Goal: Transaction & Acquisition: Register for event/course

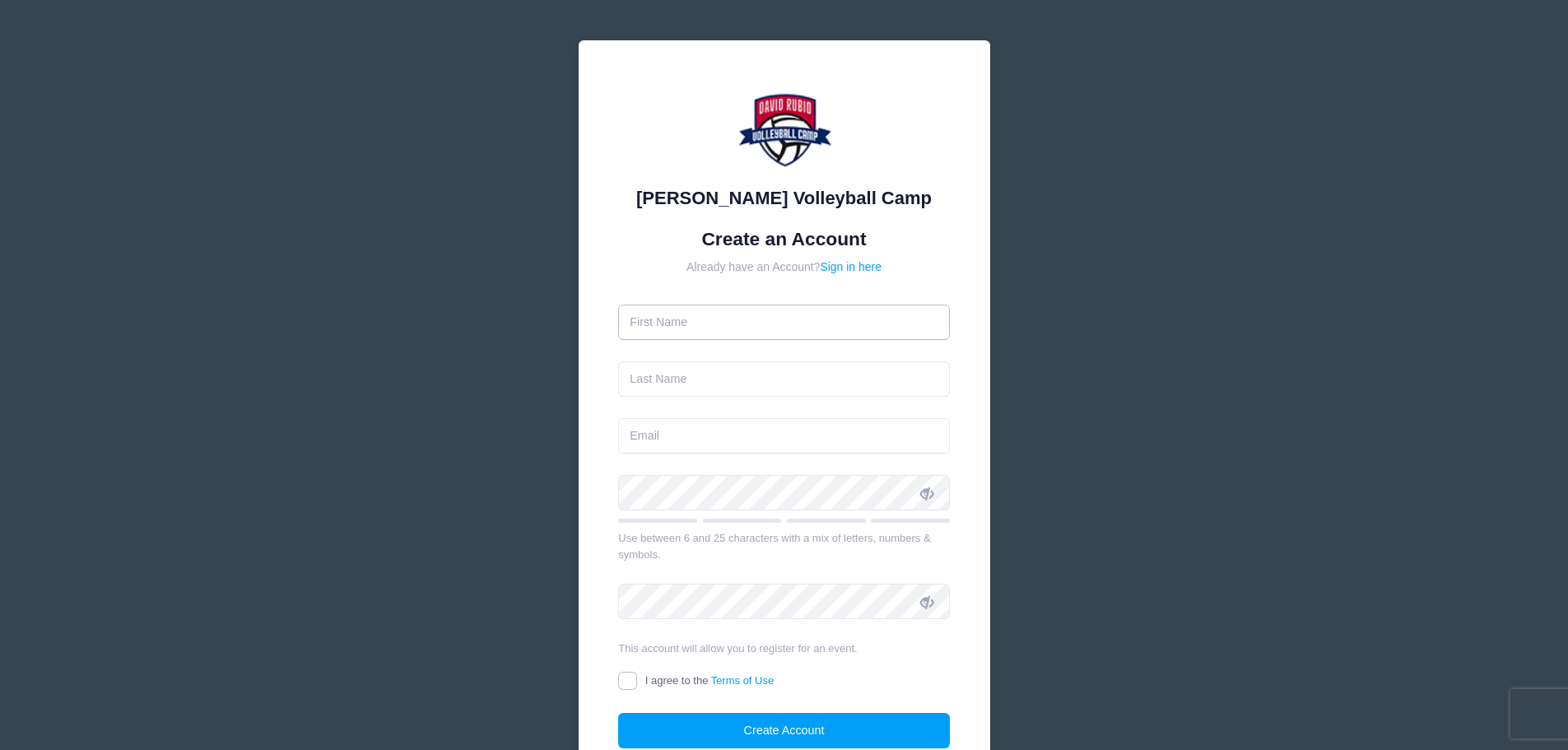
click at [742, 320] on input "text" at bounding box center [784, 322] width 331 height 36
type input "Jessica"
type input "Gaytan"
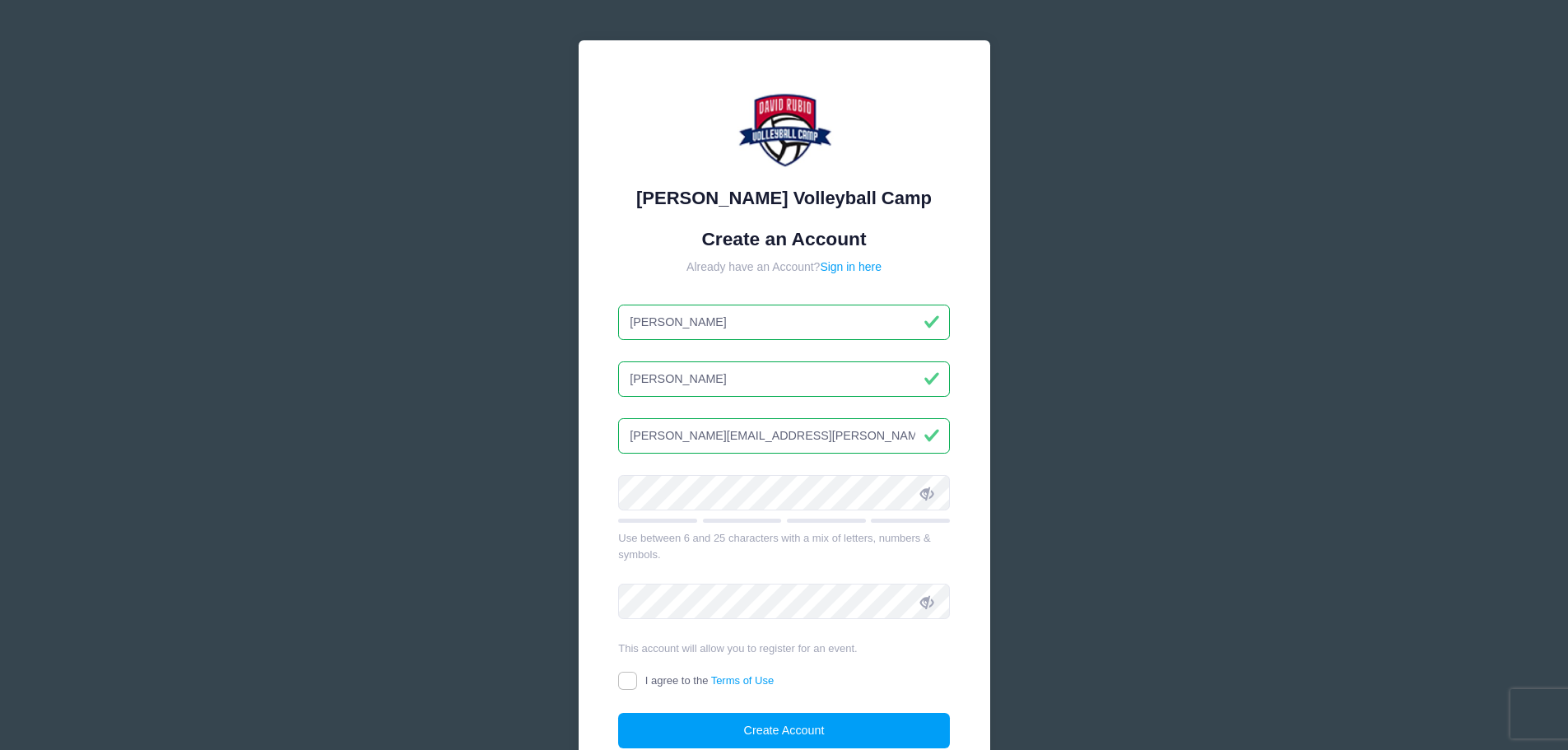
type input "gaytan.jessica@hotmail.com"
click at [926, 492] on icon at bounding box center [927, 493] width 14 height 14
click at [430, 484] on div "David Rubio Volleyball Camp Create an Account Already have an Account? Sign in …" at bounding box center [784, 448] width 1568 height 895
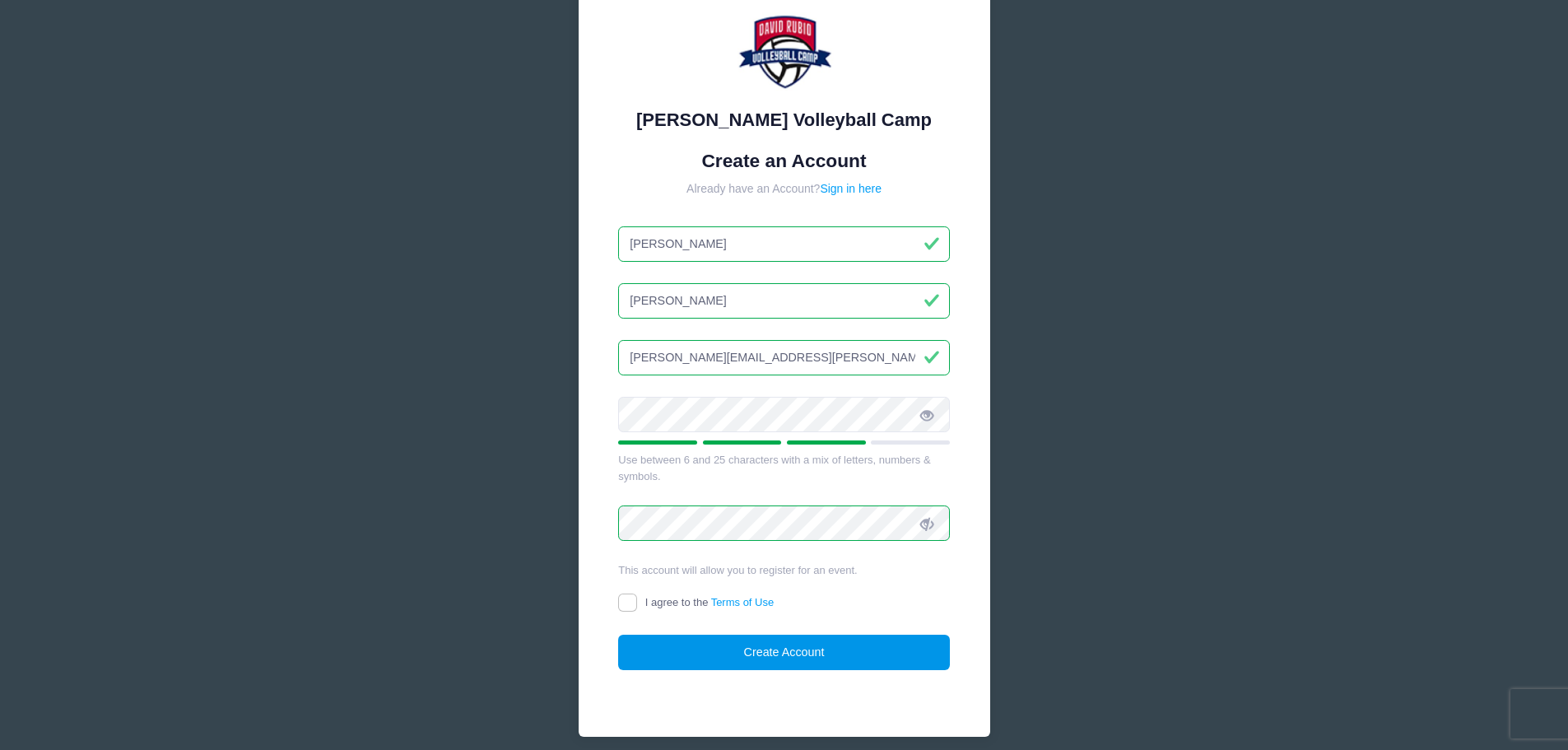
scroll to position [145, 0]
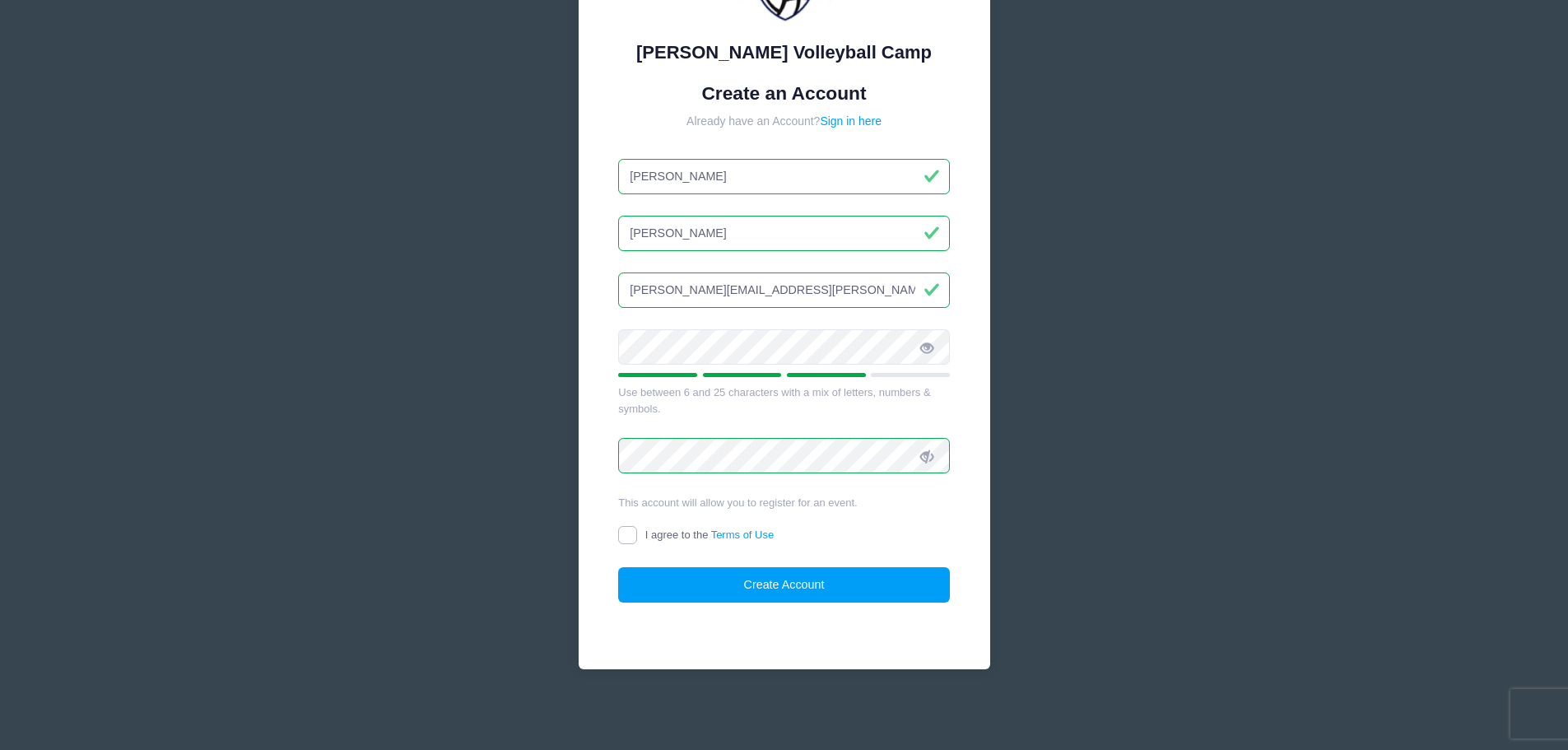
click at [625, 529] on input "I agree to the Terms of Use" at bounding box center [628, 536] width 19 height 19
checkbox input "true"
click at [761, 577] on button "Create Account" at bounding box center [784, 584] width 331 height 36
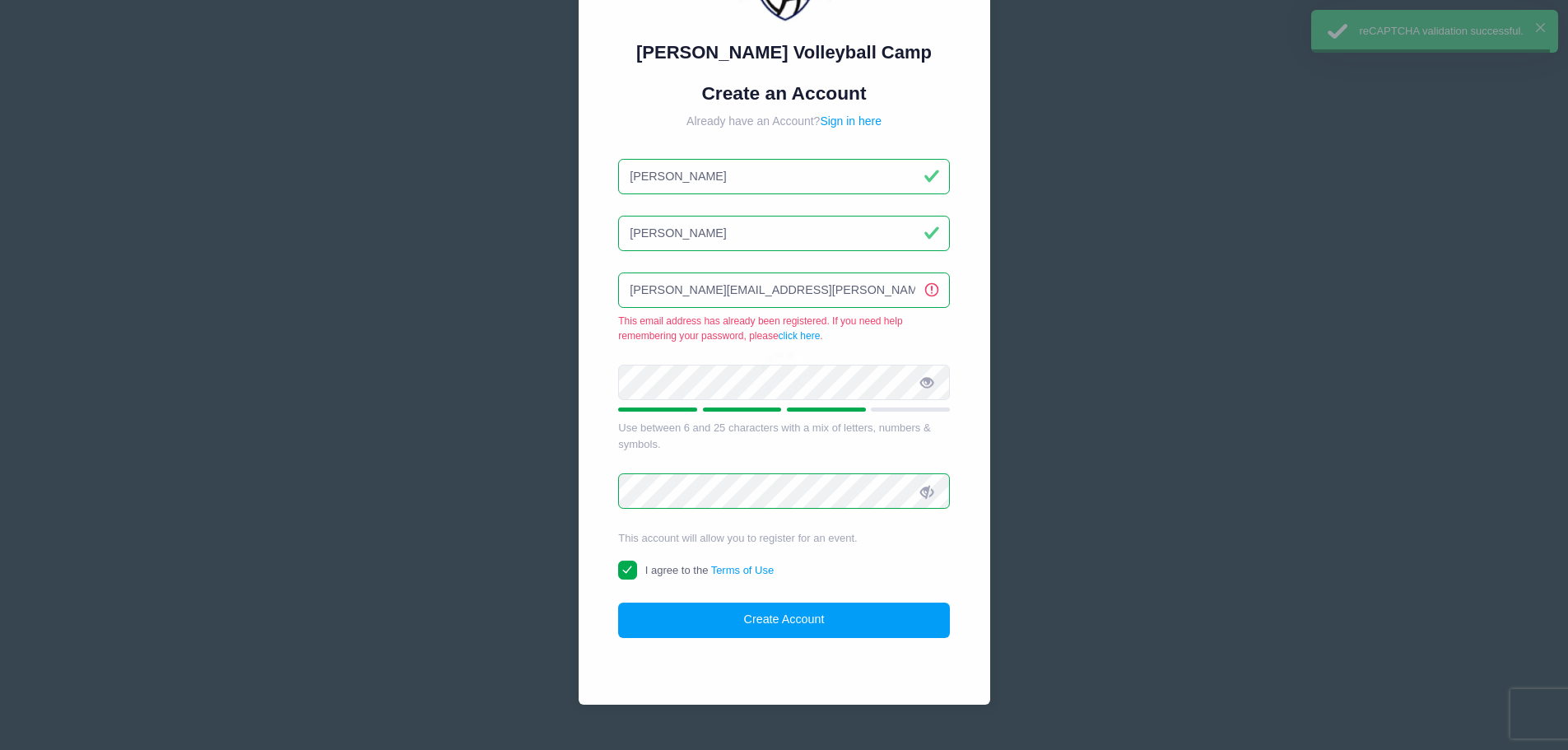
scroll to position [180, 0]
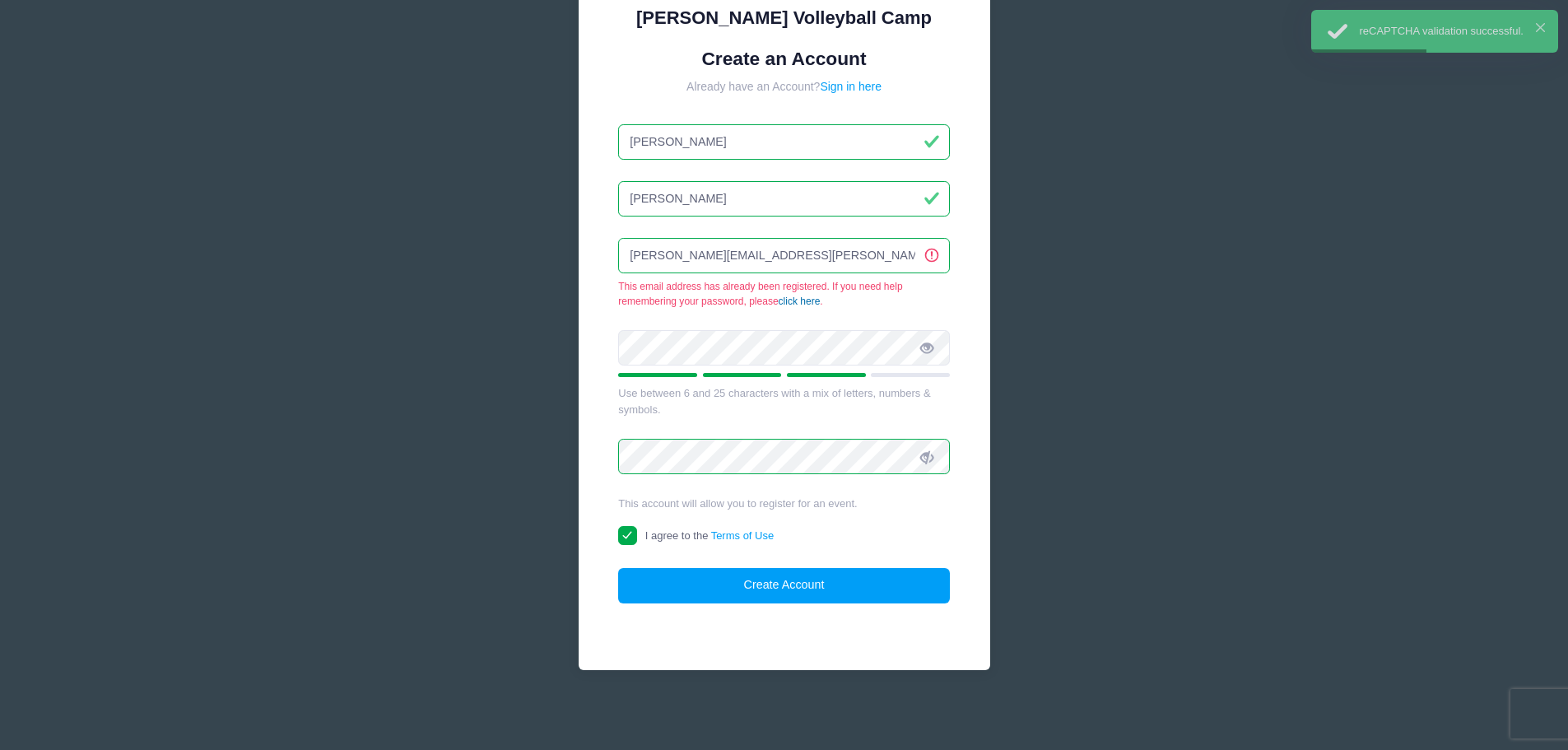
click at [803, 299] on link "click here" at bounding box center [799, 301] width 42 height 12
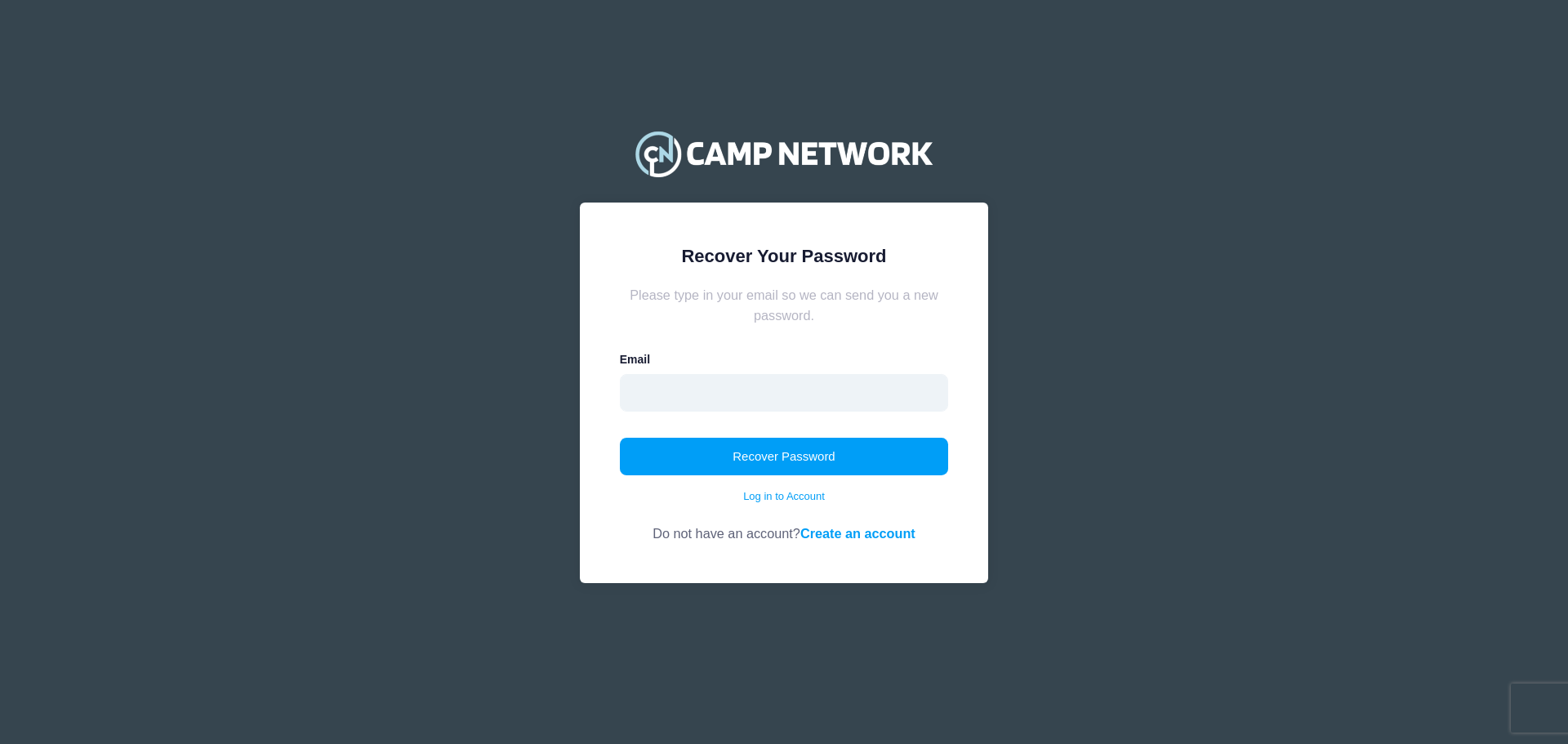
click at [754, 398] on input "email" at bounding box center [784, 392] width 329 height 37
type input "Gaytan.Jessica@hotmail.com"
click at [784, 454] on button "Recover Password" at bounding box center [784, 456] width 329 height 37
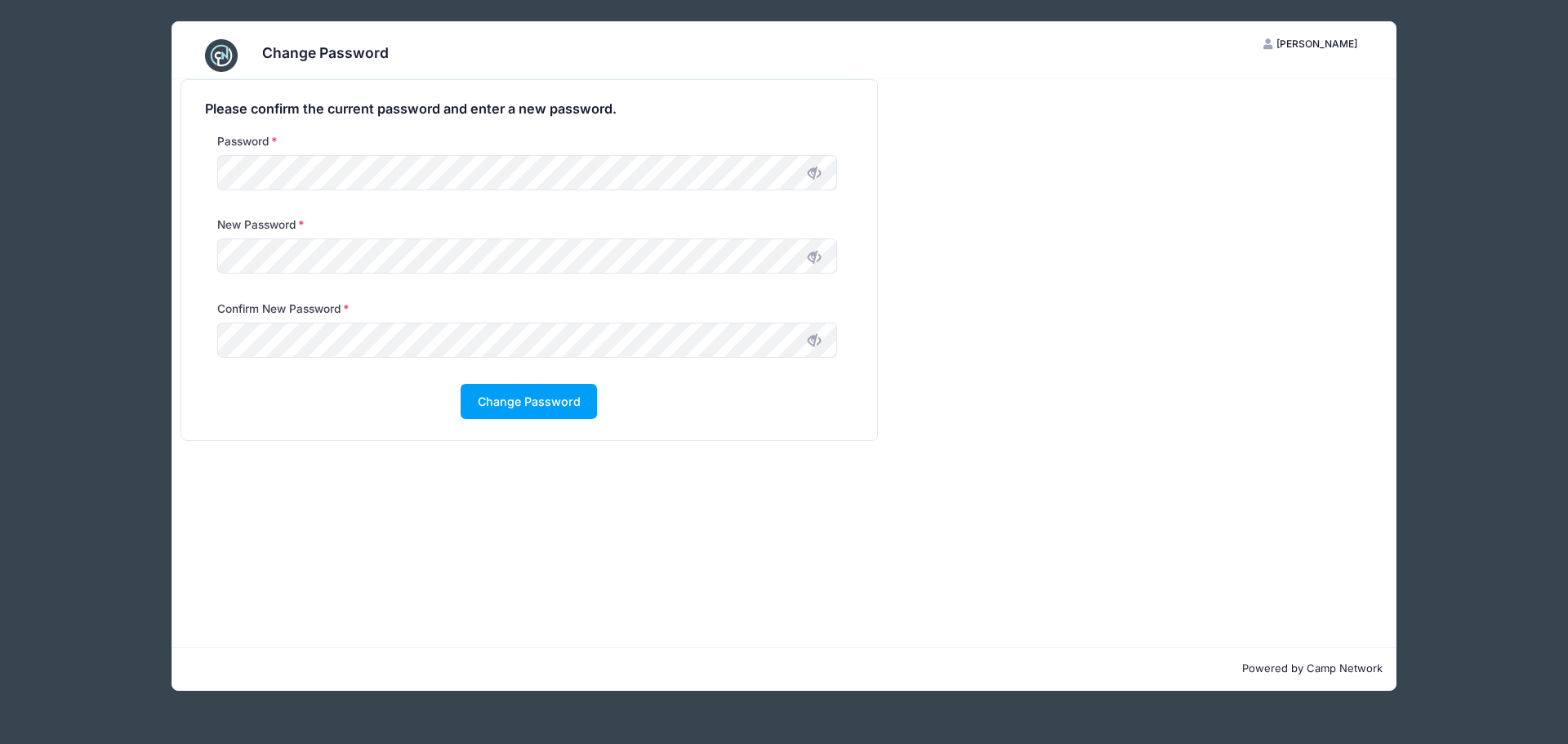
click at [812, 172] on icon at bounding box center [814, 173] width 13 height 13
click at [817, 259] on icon at bounding box center [814, 258] width 13 height 13
click at [214, 173] on div "Password" at bounding box center [526, 165] width 635 height 65
click at [819, 340] on icon at bounding box center [814, 340] width 13 height 13
click at [562, 400] on button "Change Password" at bounding box center [529, 401] width 137 height 36
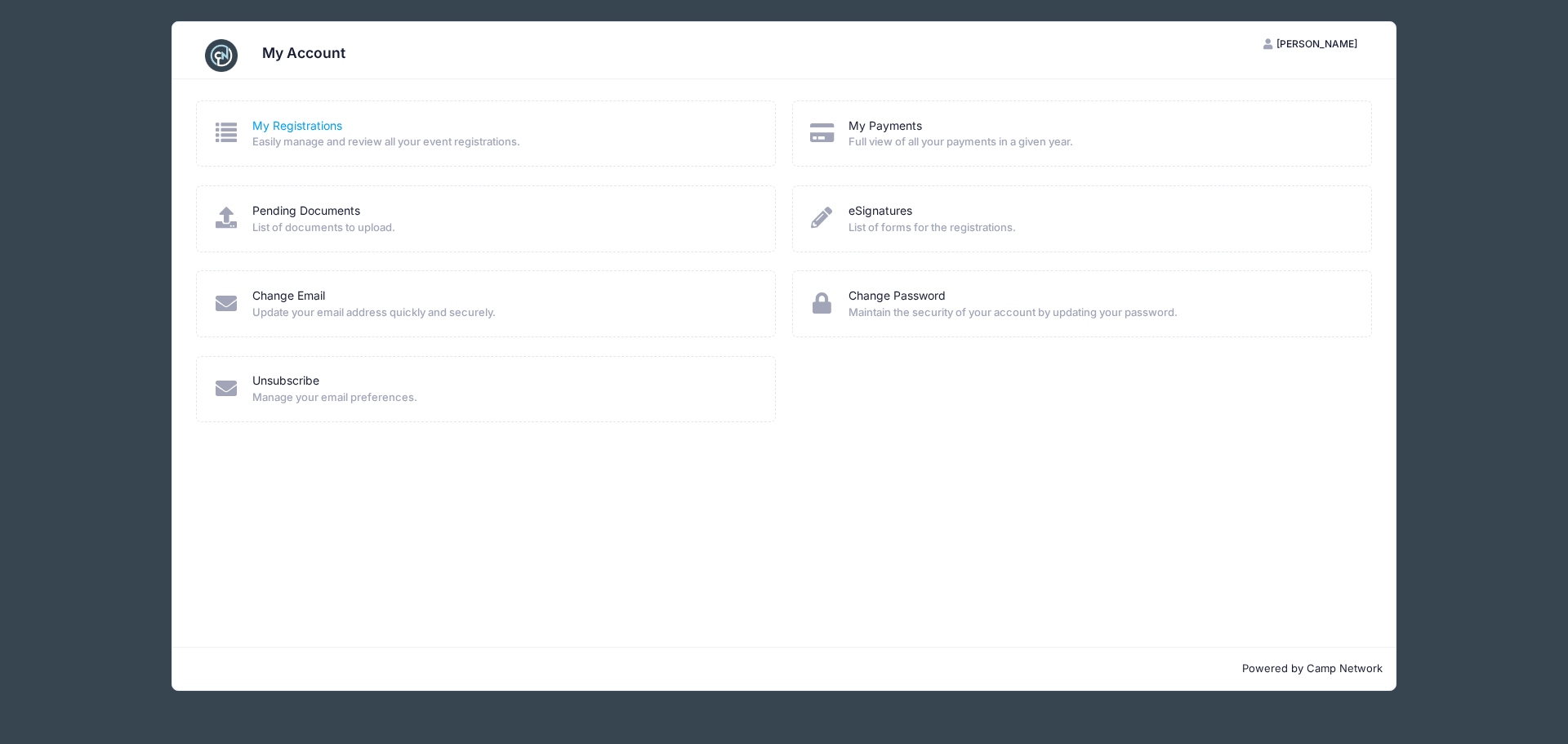
click at [295, 126] on link "My Registrations" at bounding box center [296, 126] width 89 height 17
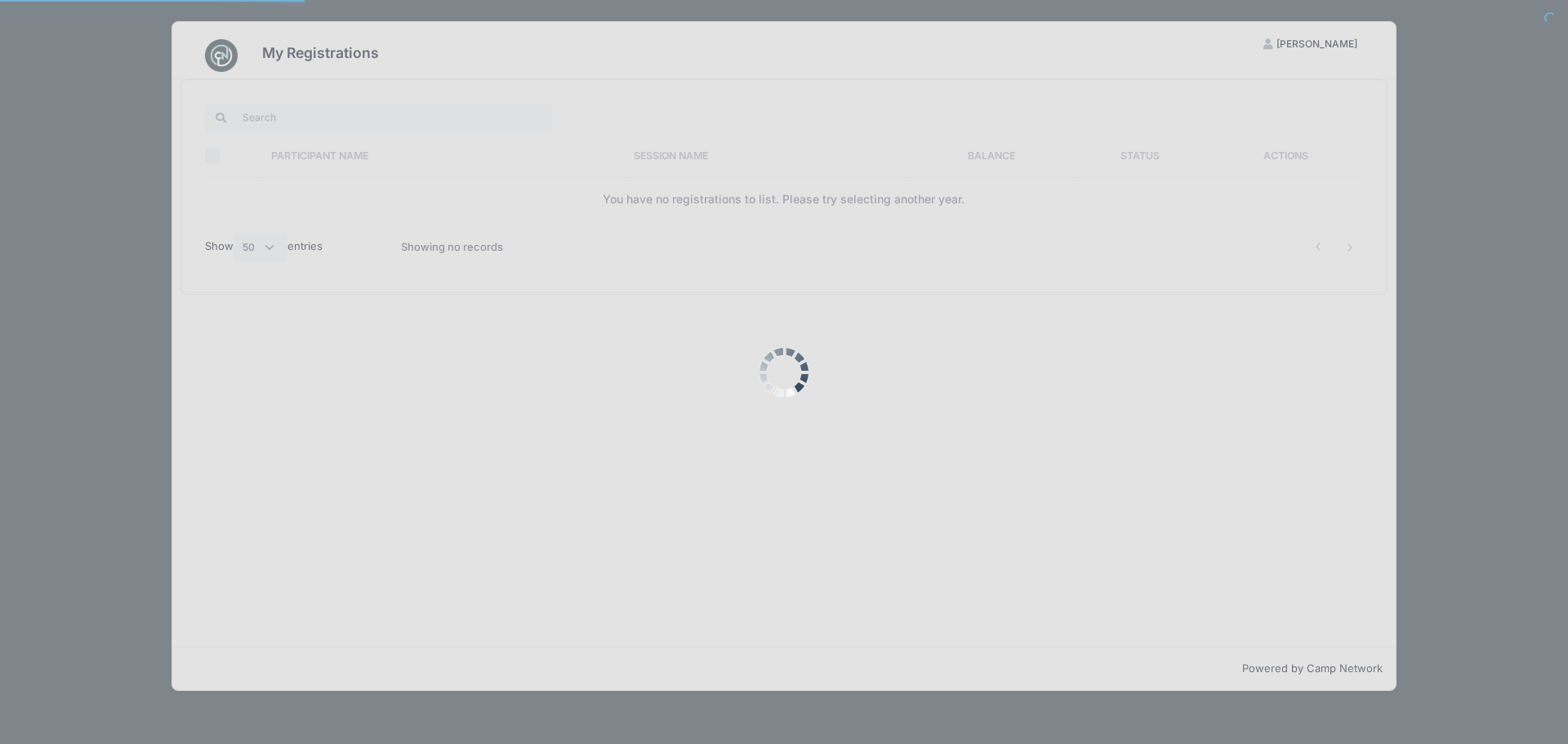
select select "50"
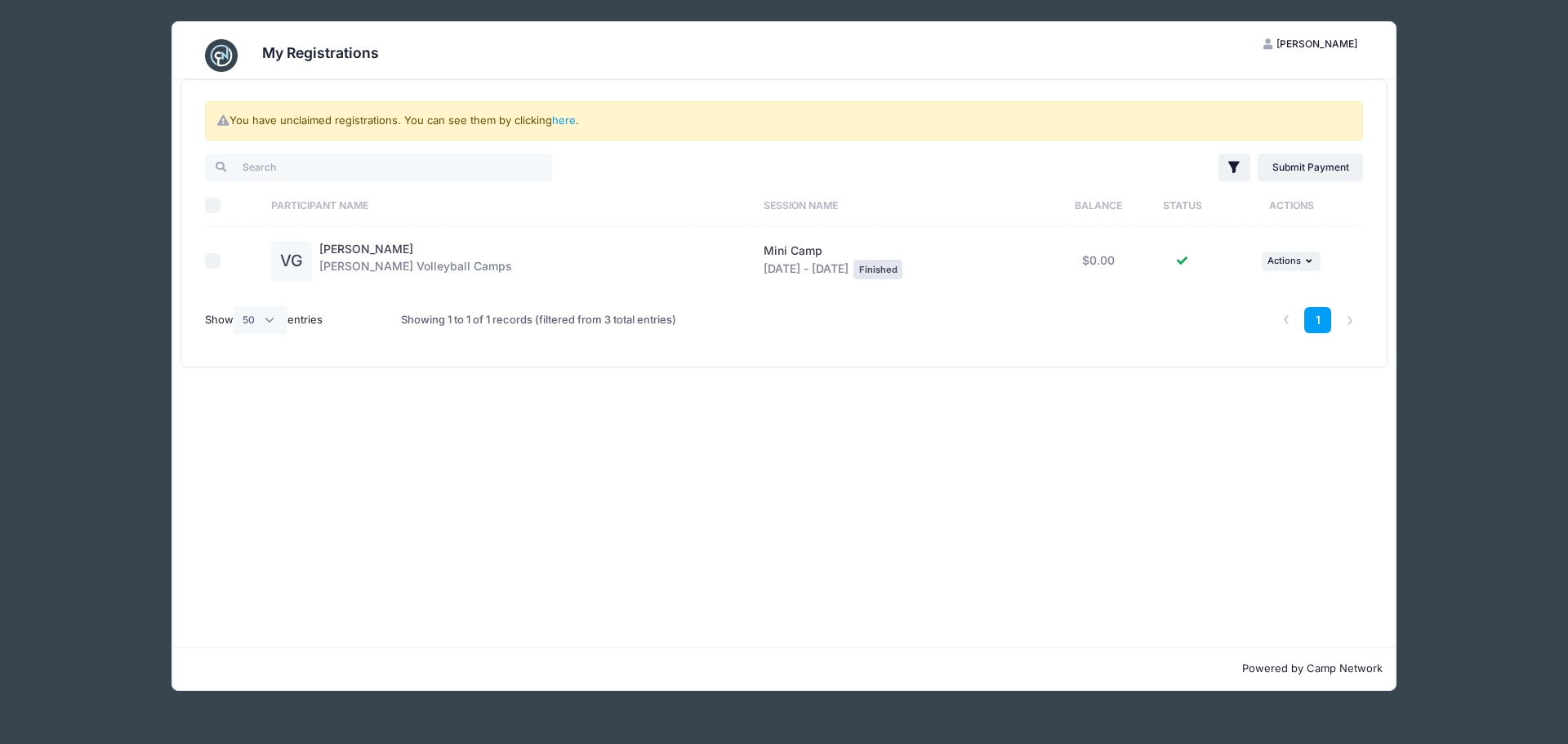
drag, startPoint x: 565, startPoint y: 121, endPoint x: 567, endPoint y: 137, distance: 16.1
click at [565, 120] on link "here" at bounding box center [563, 120] width 24 height 13
click at [561, 117] on link "here" at bounding box center [563, 120] width 24 height 13
click at [569, 120] on link "here" at bounding box center [563, 120] width 24 height 13
click at [569, 121] on link "here" at bounding box center [563, 120] width 24 height 13
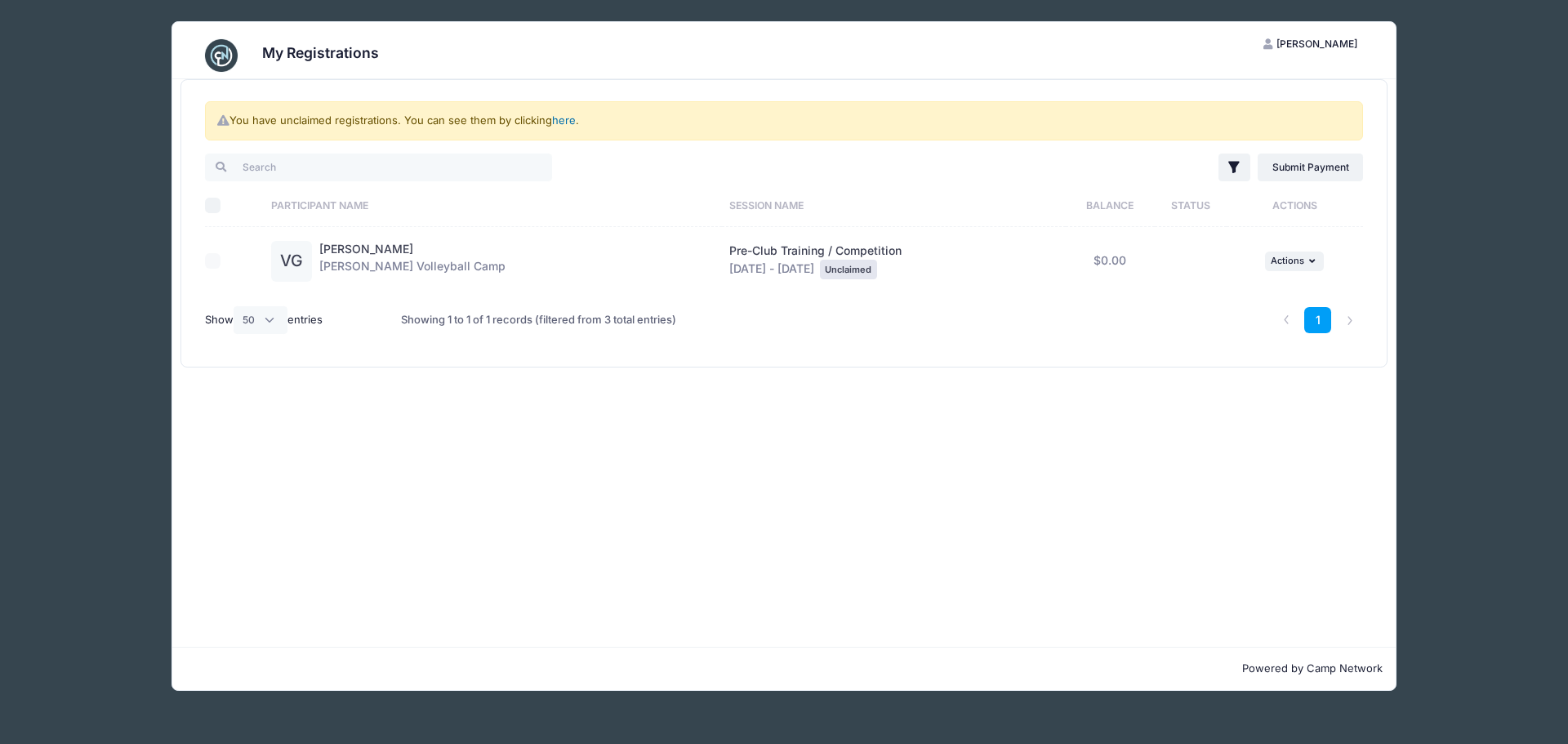
click at [569, 121] on link "here" at bounding box center [563, 120] width 24 height 13
click at [570, 121] on link "here" at bounding box center [563, 120] width 24 height 13
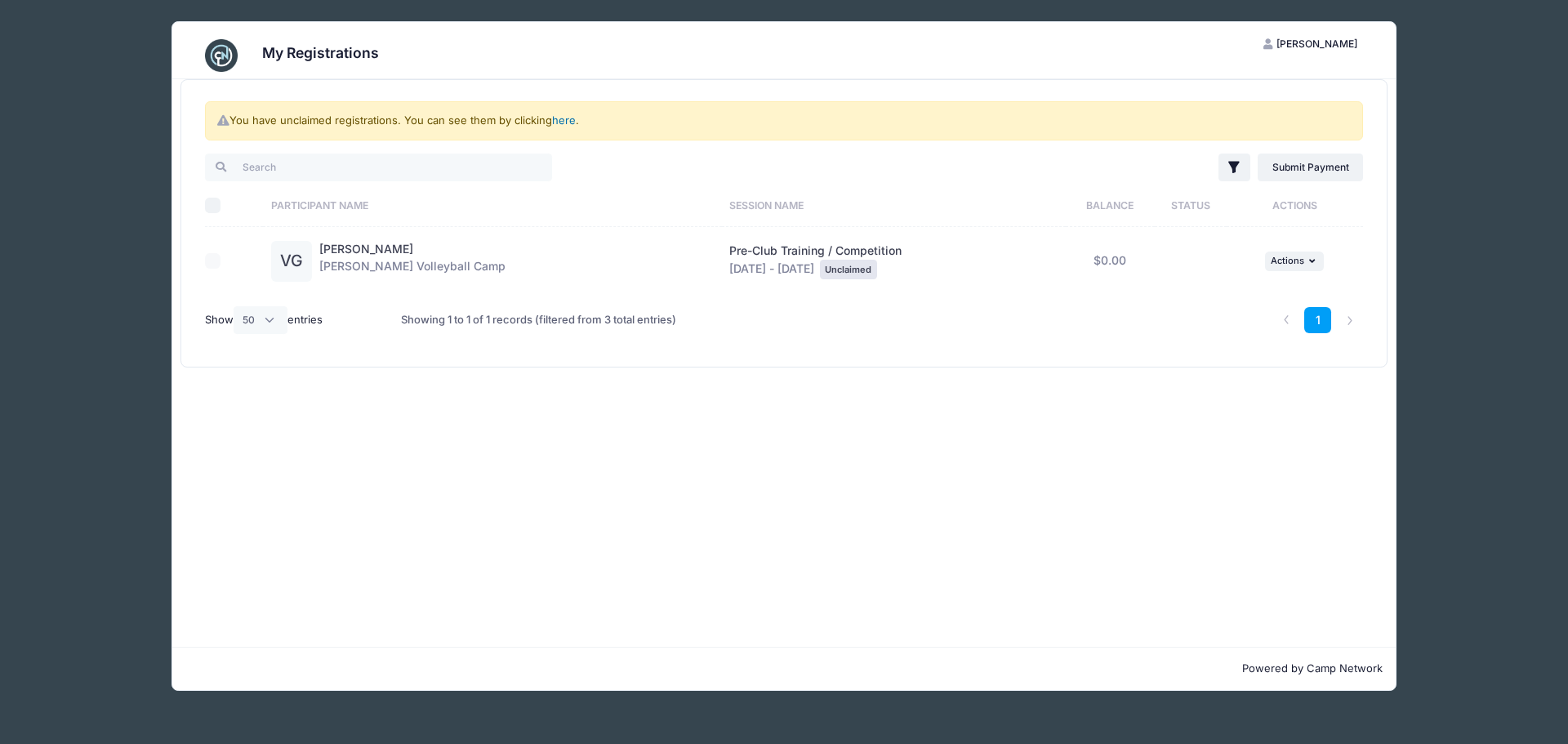
click at [570, 121] on link "here" at bounding box center [563, 120] width 24 height 13
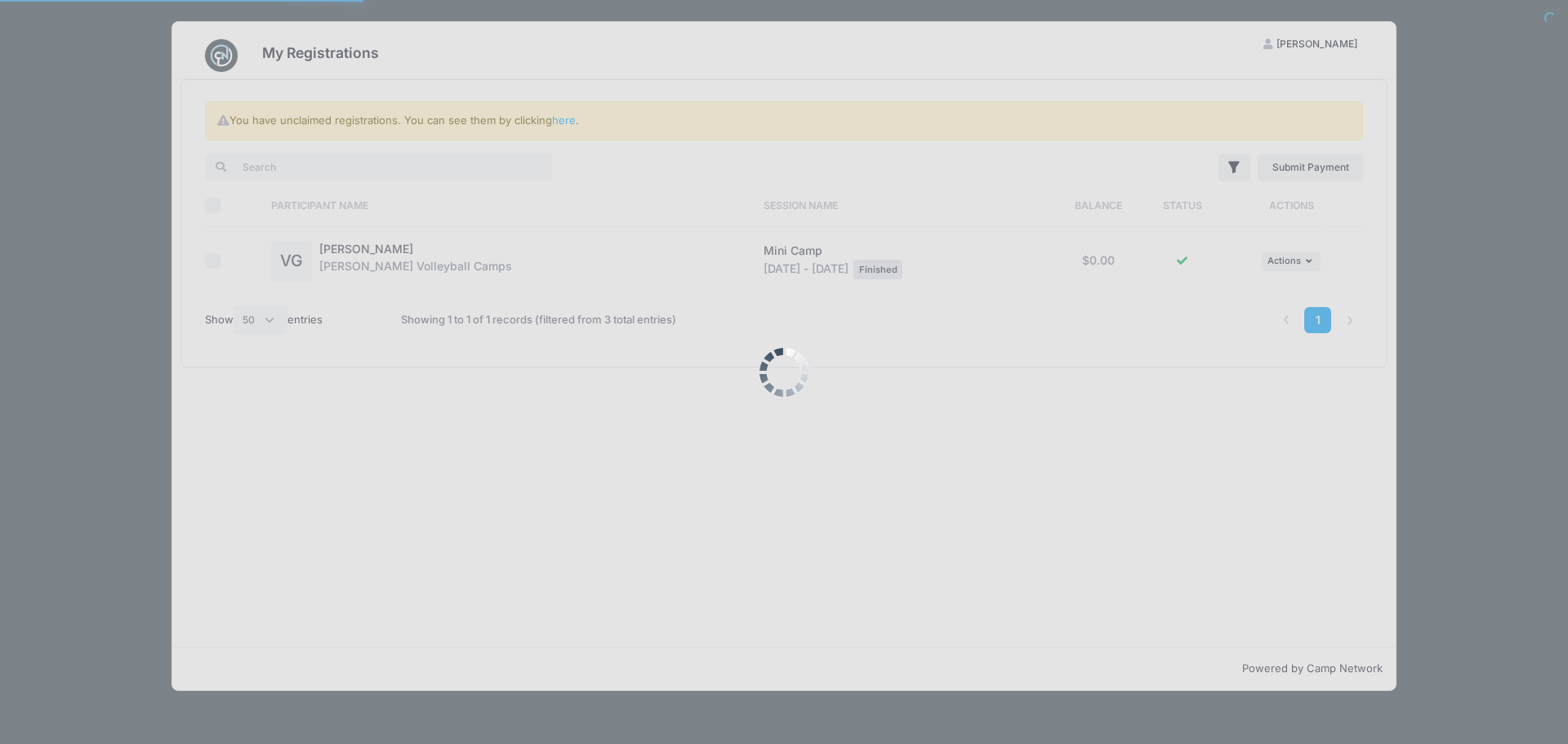
select select "50"
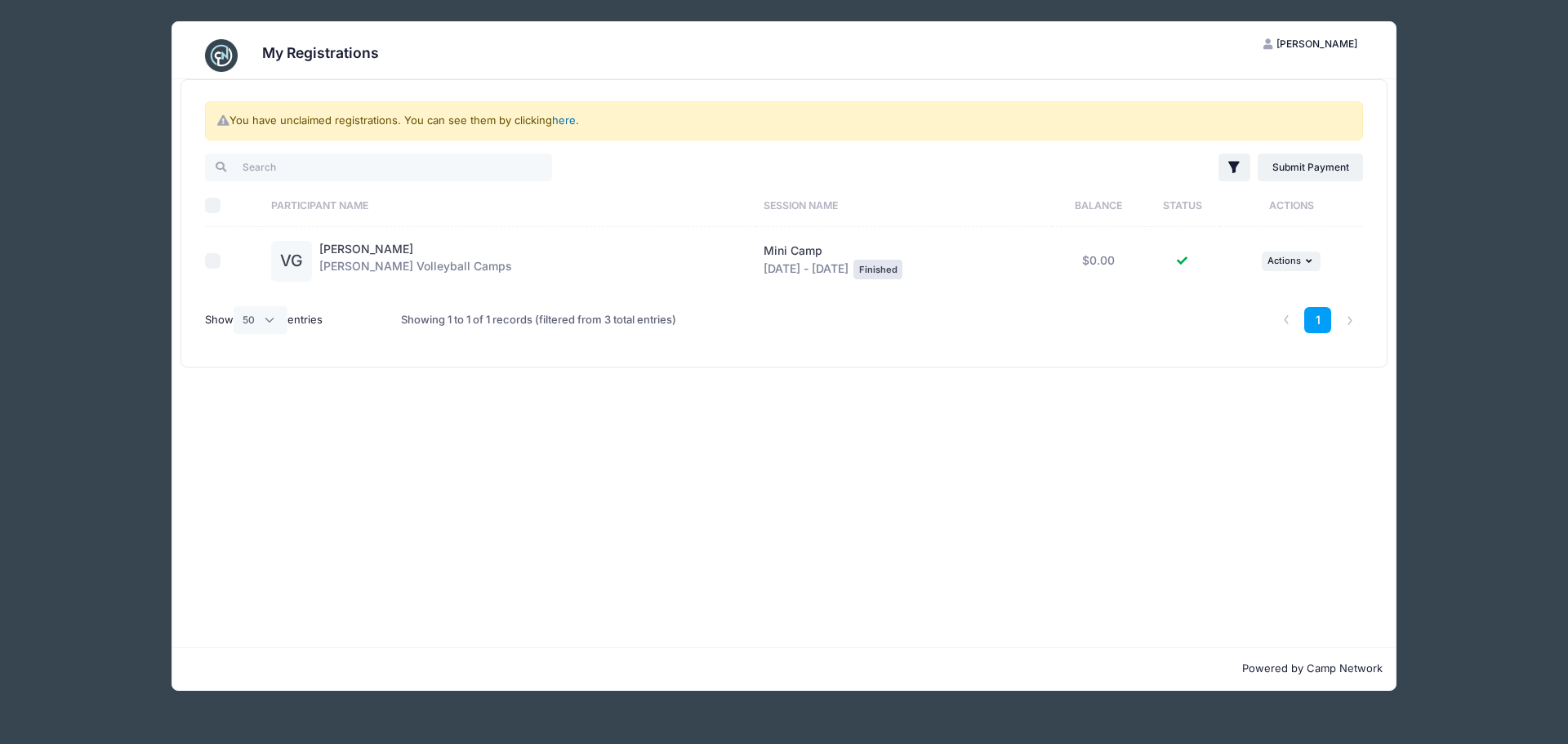
click at [562, 117] on link "here" at bounding box center [563, 120] width 24 height 13
click at [214, 261] on div at bounding box center [230, 260] width 50 height 16
click at [1290, 260] on span "Actions" at bounding box center [1287, 260] width 34 height 12
click at [1241, 296] on link "Claim Registration" at bounding box center [1240, 297] width 148 height 31
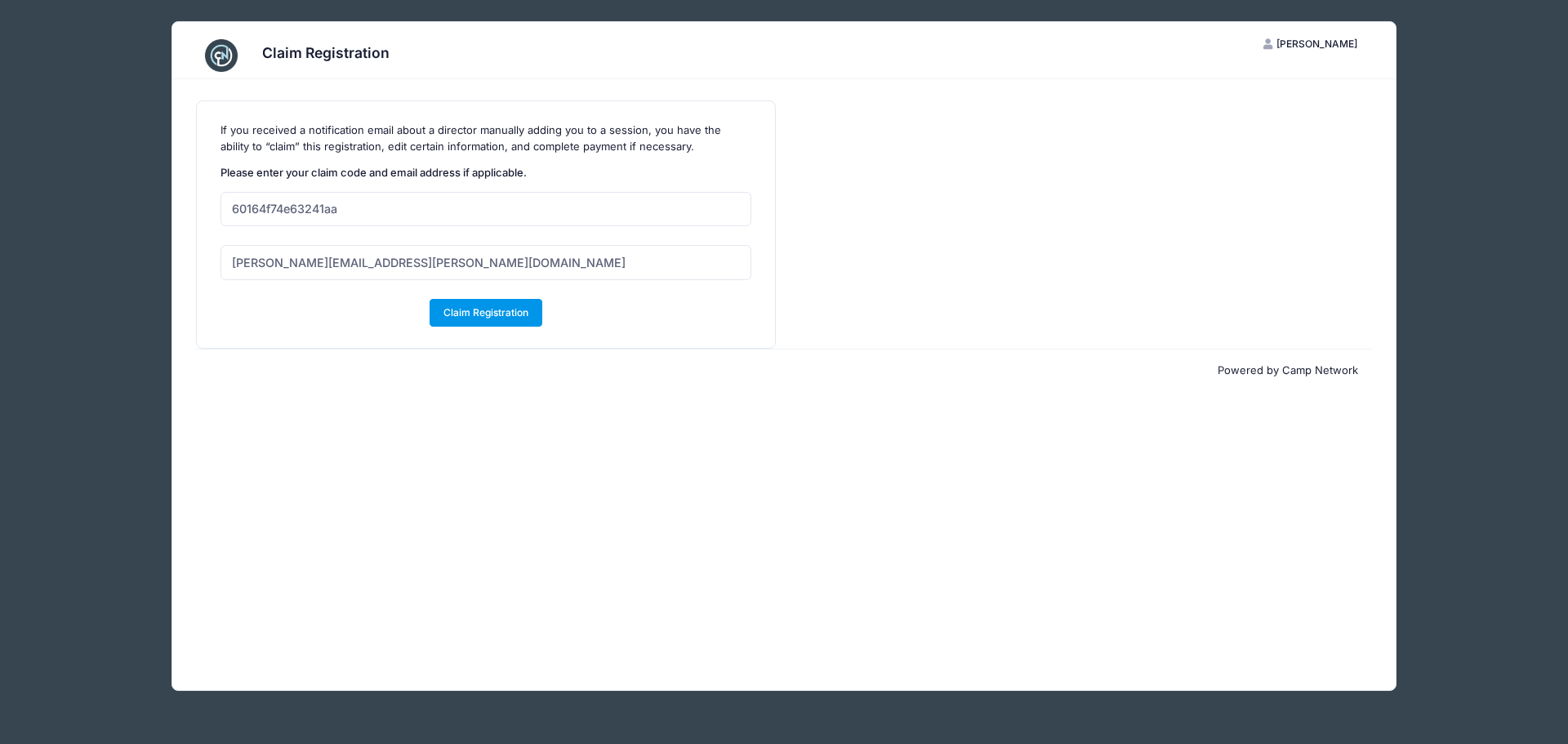
click at [494, 306] on button "Claim Registration" at bounding box center [486, 312] width 113 height 28
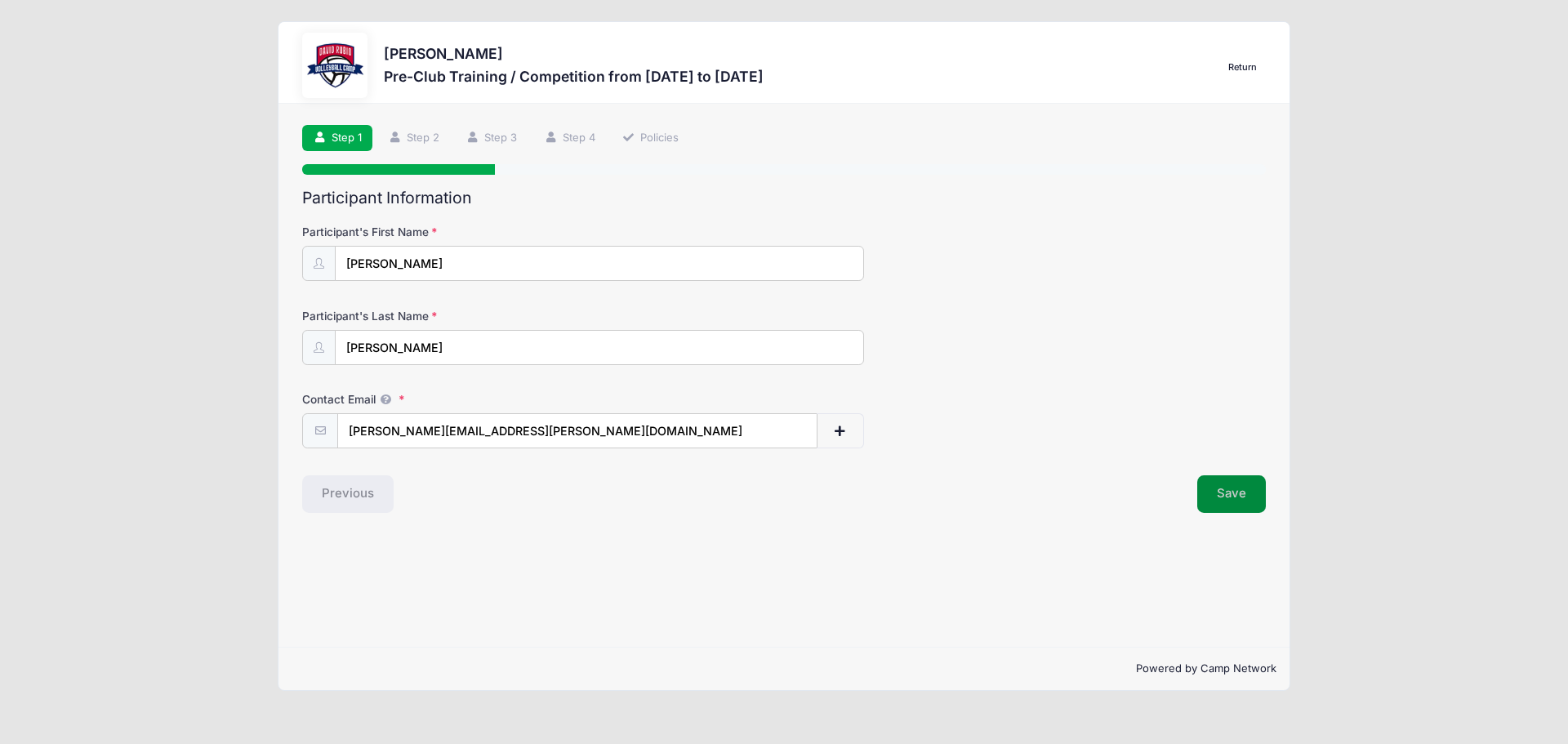
click at [1228, 490] on button "Save" at bounding box center [1231, 493] width 68 height 37
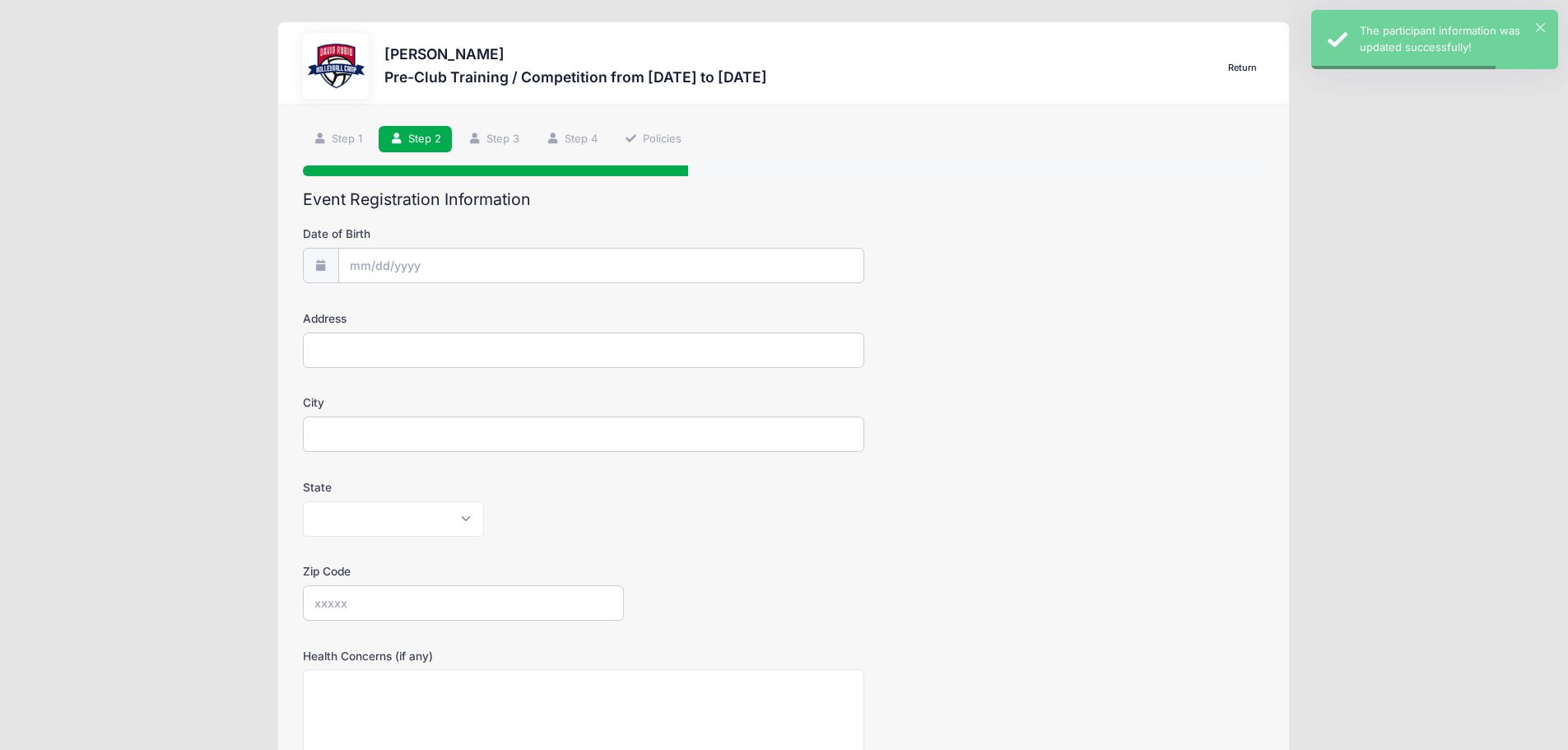
click at [391, 259] on input "Date of Birth" at bounding box center [601, 266] width 526 height 36
click at [347, 261] on input "Date of Birth" at bounding box center [601, 266] width 526 height 36
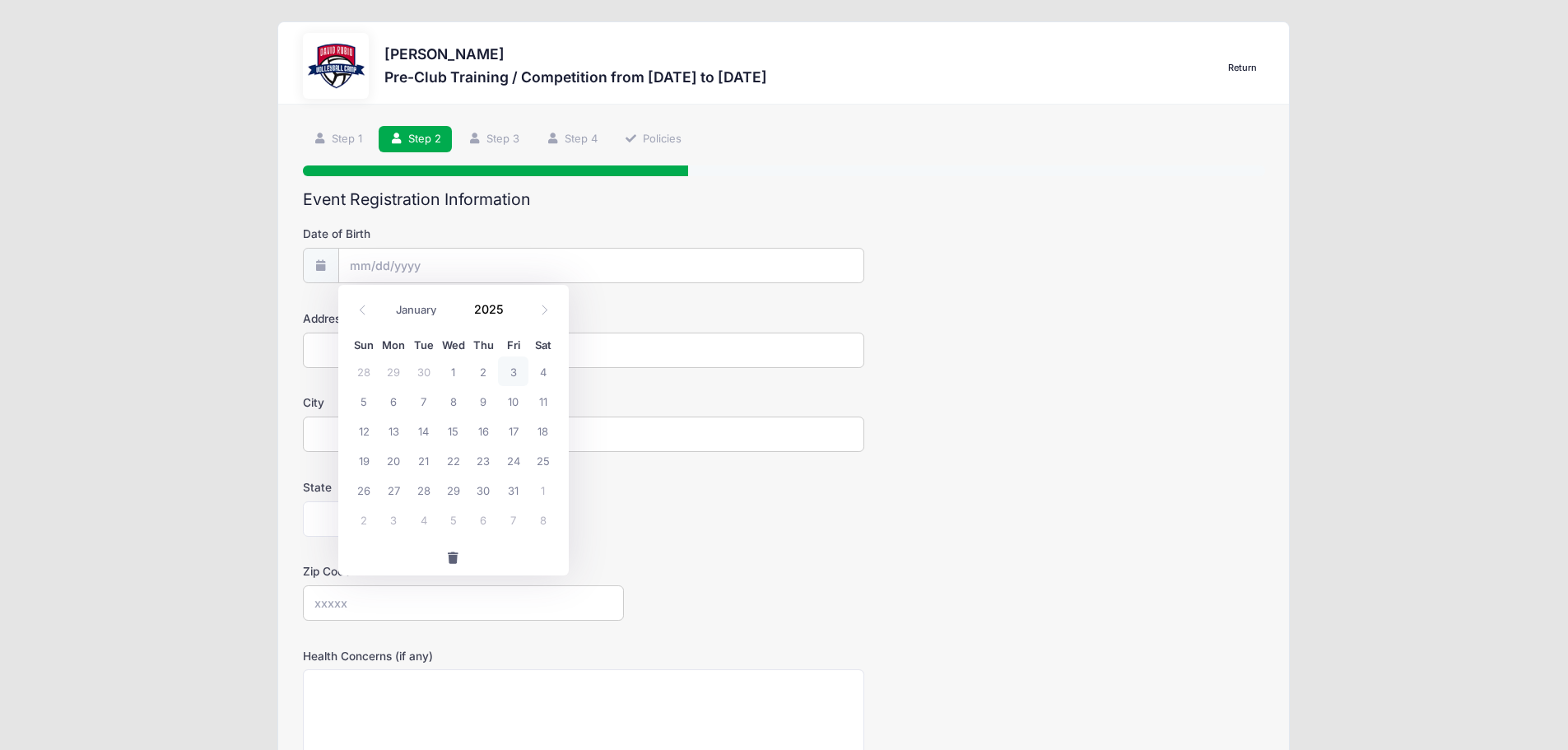
click at [360, 268] on input "Date of Birth" at bounding box center [601, 266] width 526 height 36
click at [493, 261] on input "Date of Birth" at bounding box center [601, 266] width 526 height 36
click at [573, 273] on input "Date of Birth" at bounding box center [601, 266] width 526 height 36
click at [691, 268] on input "Date of Birth" at bounding box center [601, 266] width 526 height 36
click at [577, 265] on input "Date of Birth" at bounding box center [601, 266] width 526 height 36
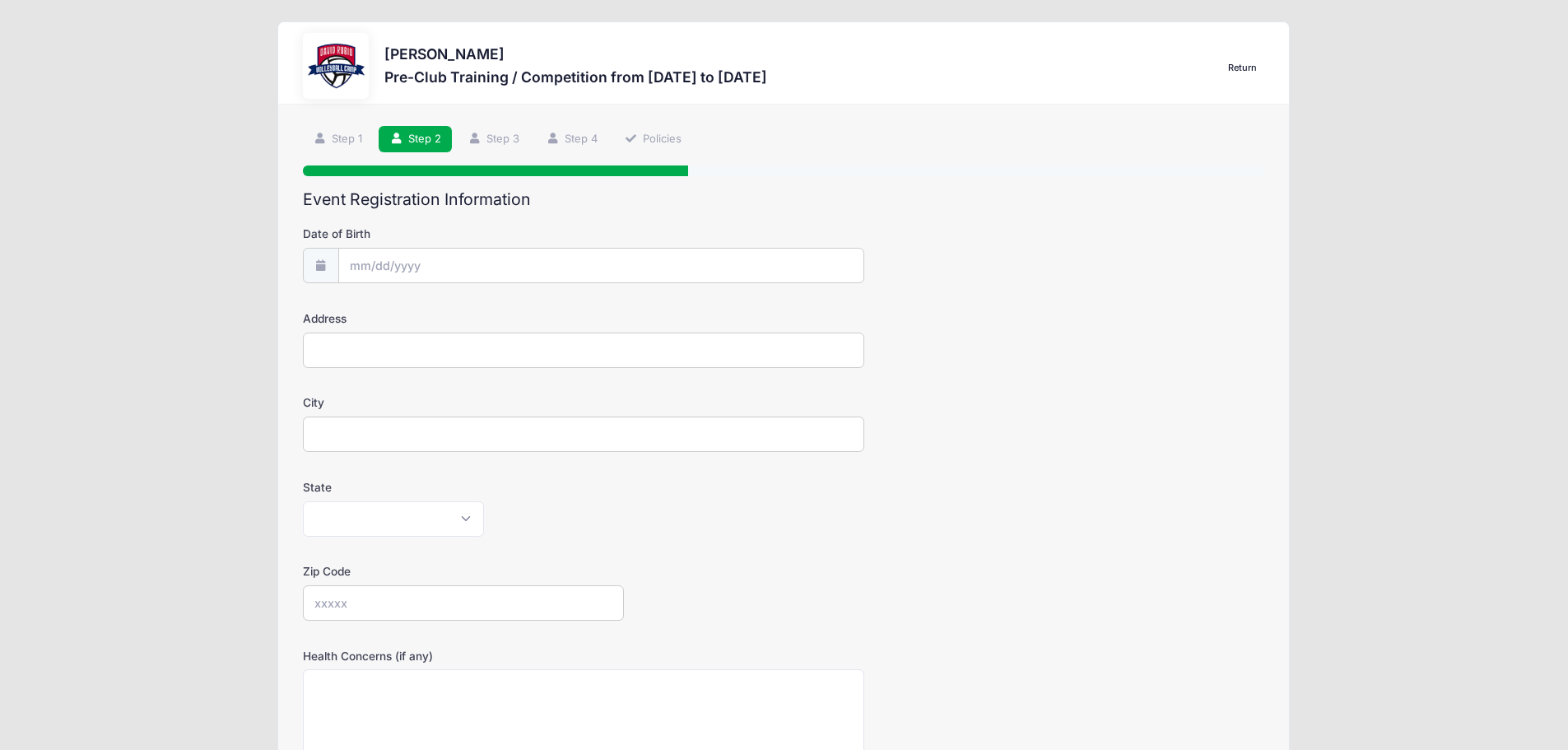
click at [673, 360] on input "Address" at bounding box center [583, 350] width 561 height 36
click at [361, 256] on input "Date of Birth" at bounding box center [601, 266] width 526 height 36
click at [359, 309] on icon at bounding box center [362, 309] width 11 height 11
select select "8"
click at [510, 311] on span at bounding box center [514, 315] width 12 height 13
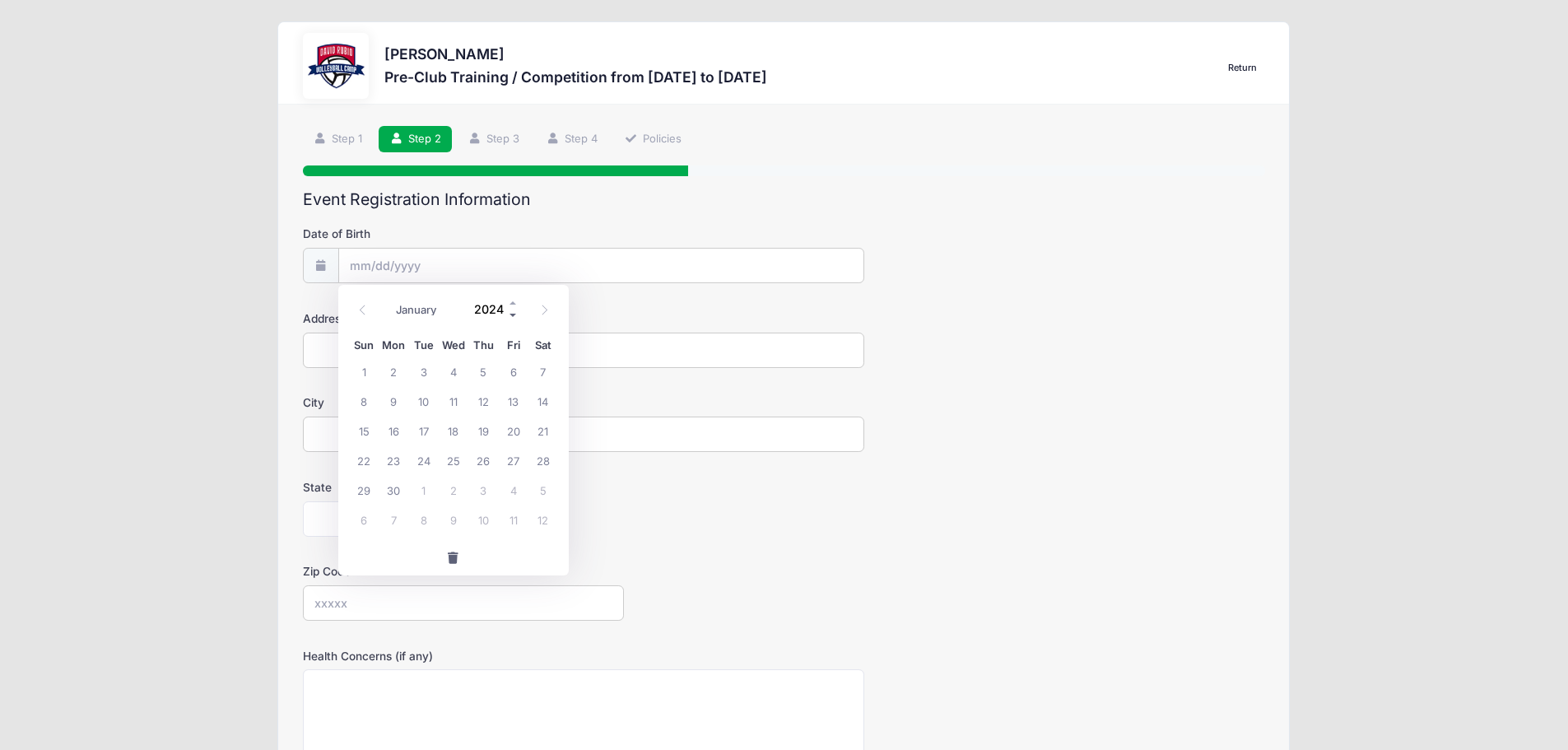
click at [510, 311] on span at bounding box center [514, 315] width 12 height 13
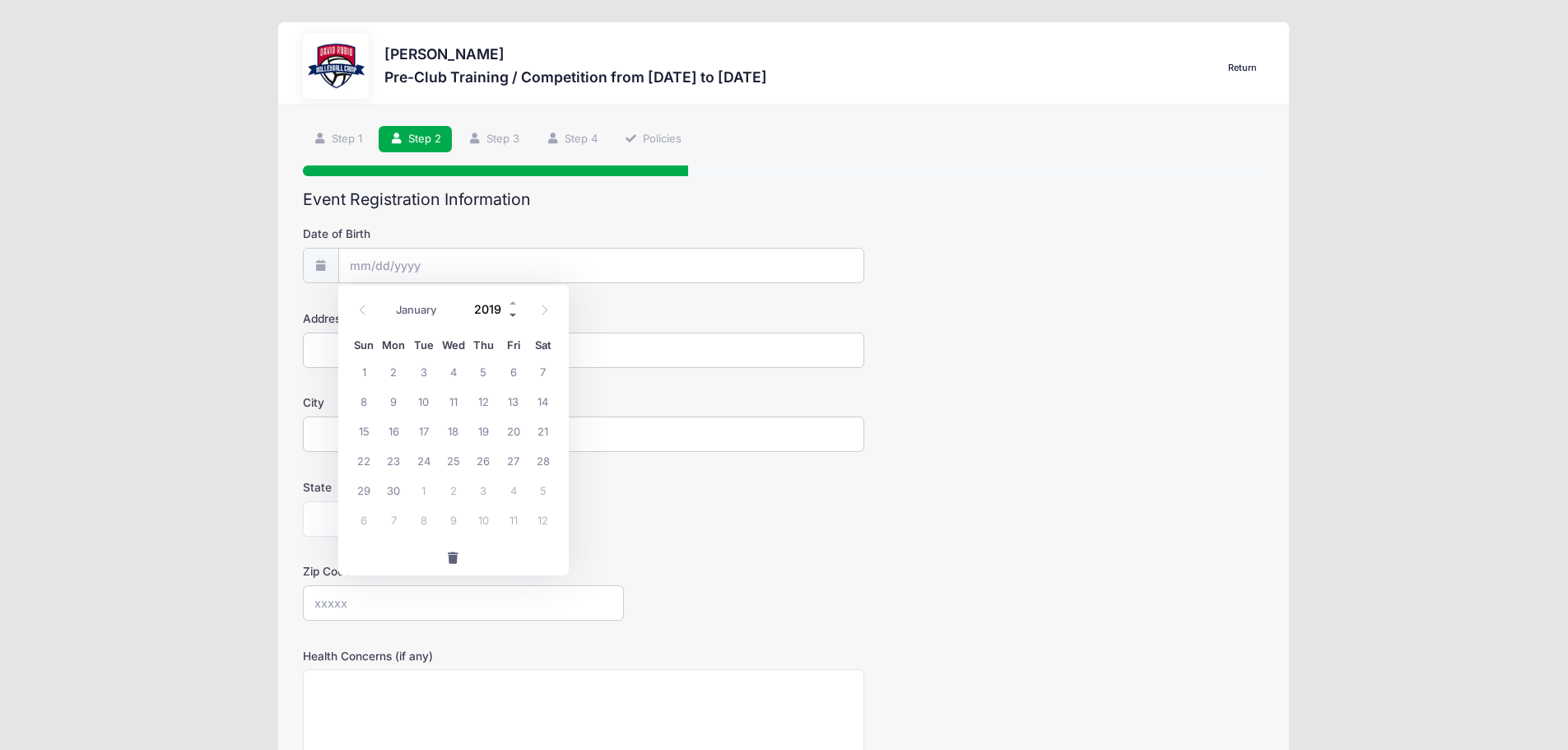
click at [510, 311] on span at bounding box center [514, 315] width 12 height 13
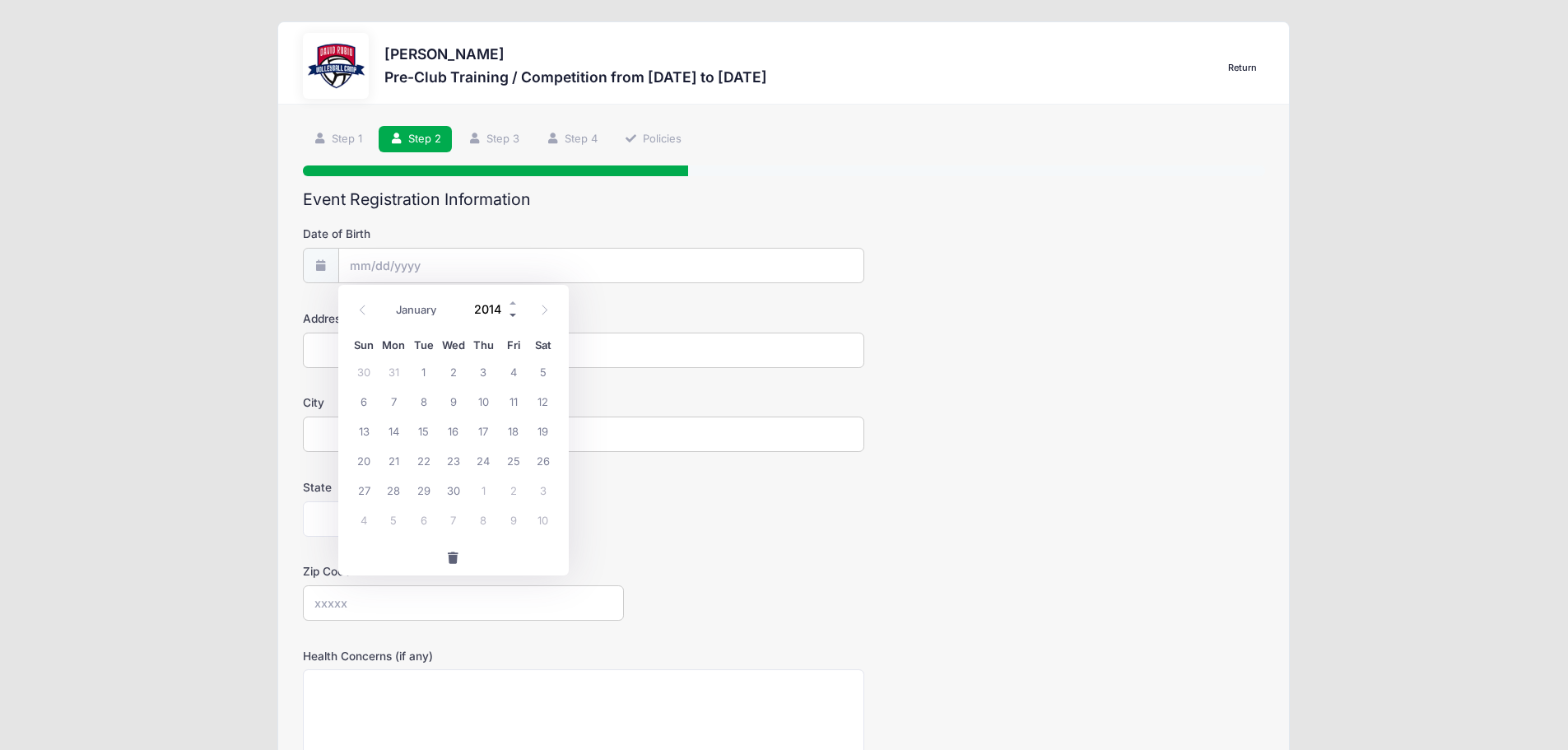
click at [510, 311] on span at bounding box center [514, 315] width 12 height 13
type input "2011"
click at [362, 308] on icon at bounding box center [362, 309] width 6 height 10
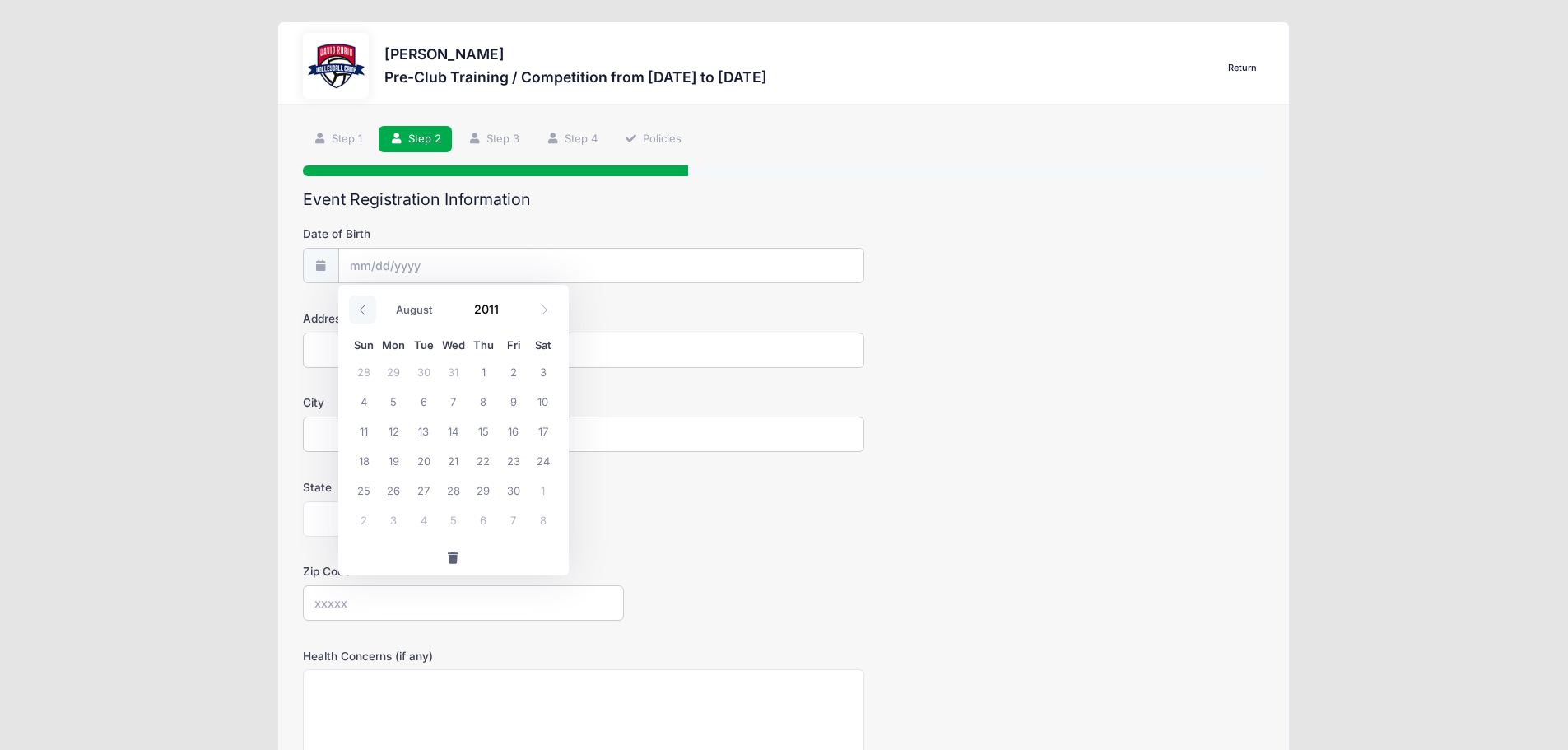
click at [362, 308] on icon at bounding box center [362, 309] width 6 height 10
click at [363, 308] on icon at bounding box center [362, 309] width 11 height 11
click at [364, 308] on icon at bounding box center [362, 309] width 11 height 11
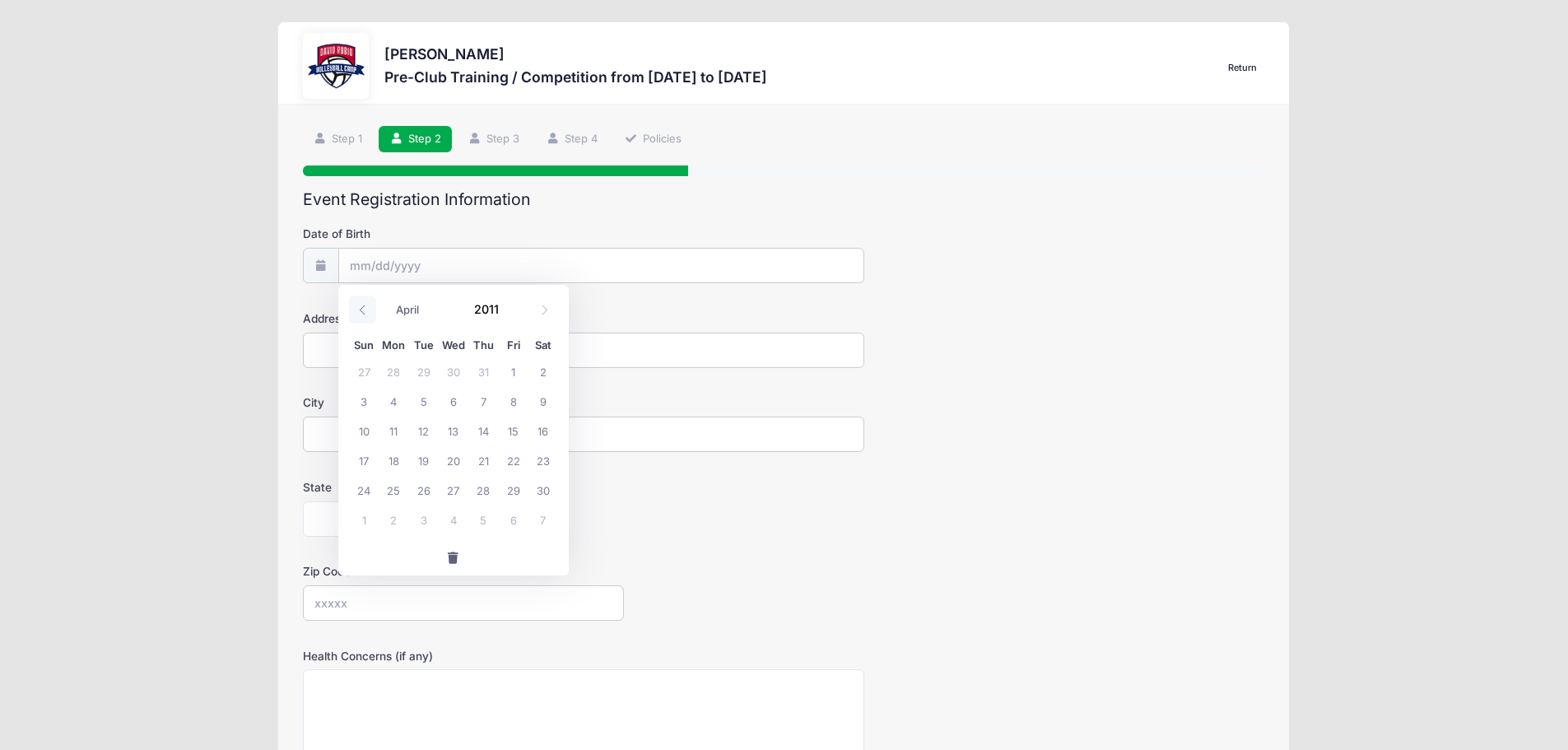
select select "2"
click at [476, 366] on span "3" at bounding box center [483, 371] width 30 height 30
type input "03/03/2011"
click at [347, 351] on input "Address" at bounding box center [583, 350] width 561 height 36
type input "8562 W Finch lane"
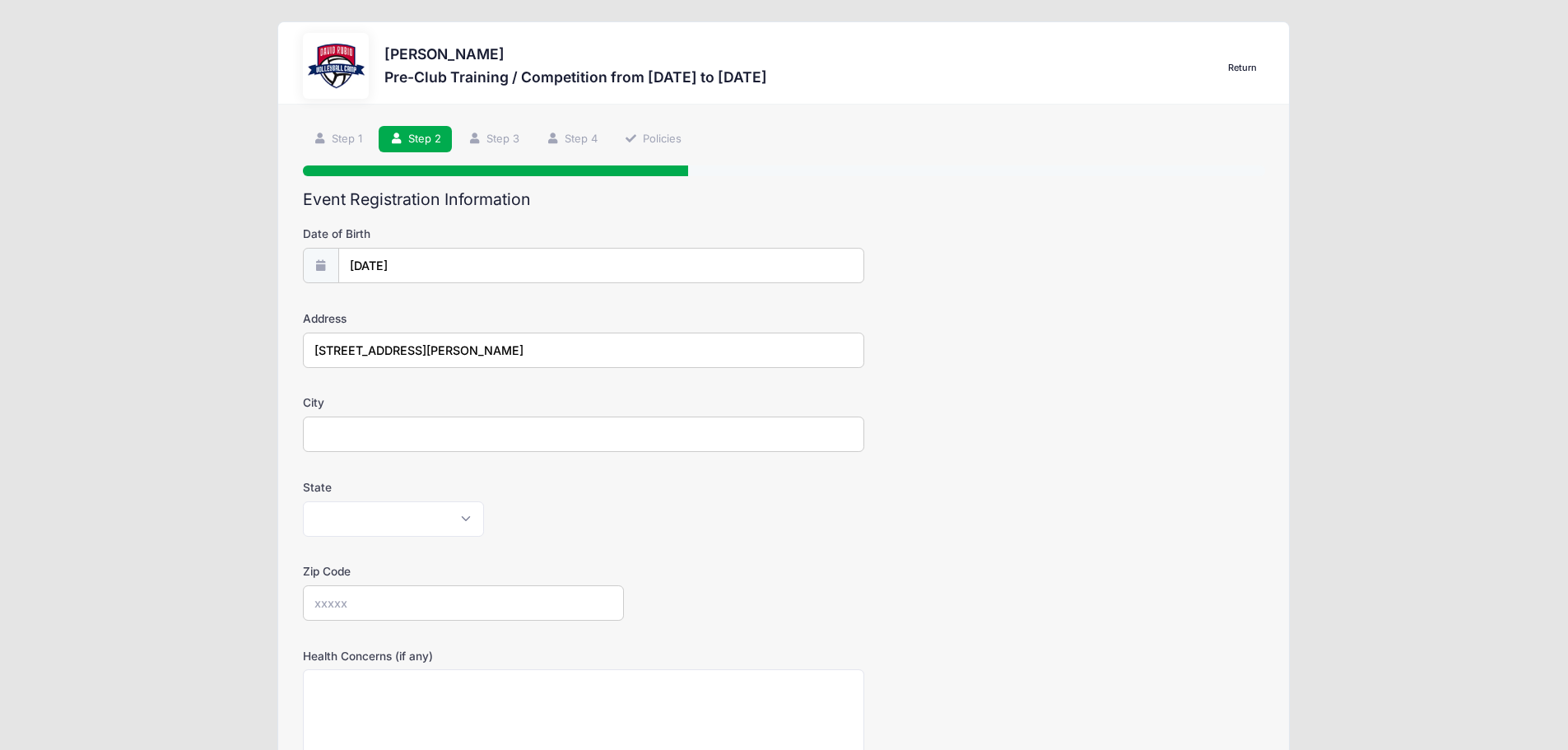
type input "Tucson"
select select "AZ"
type input "85757"
type input "[PERSON_NAME]"
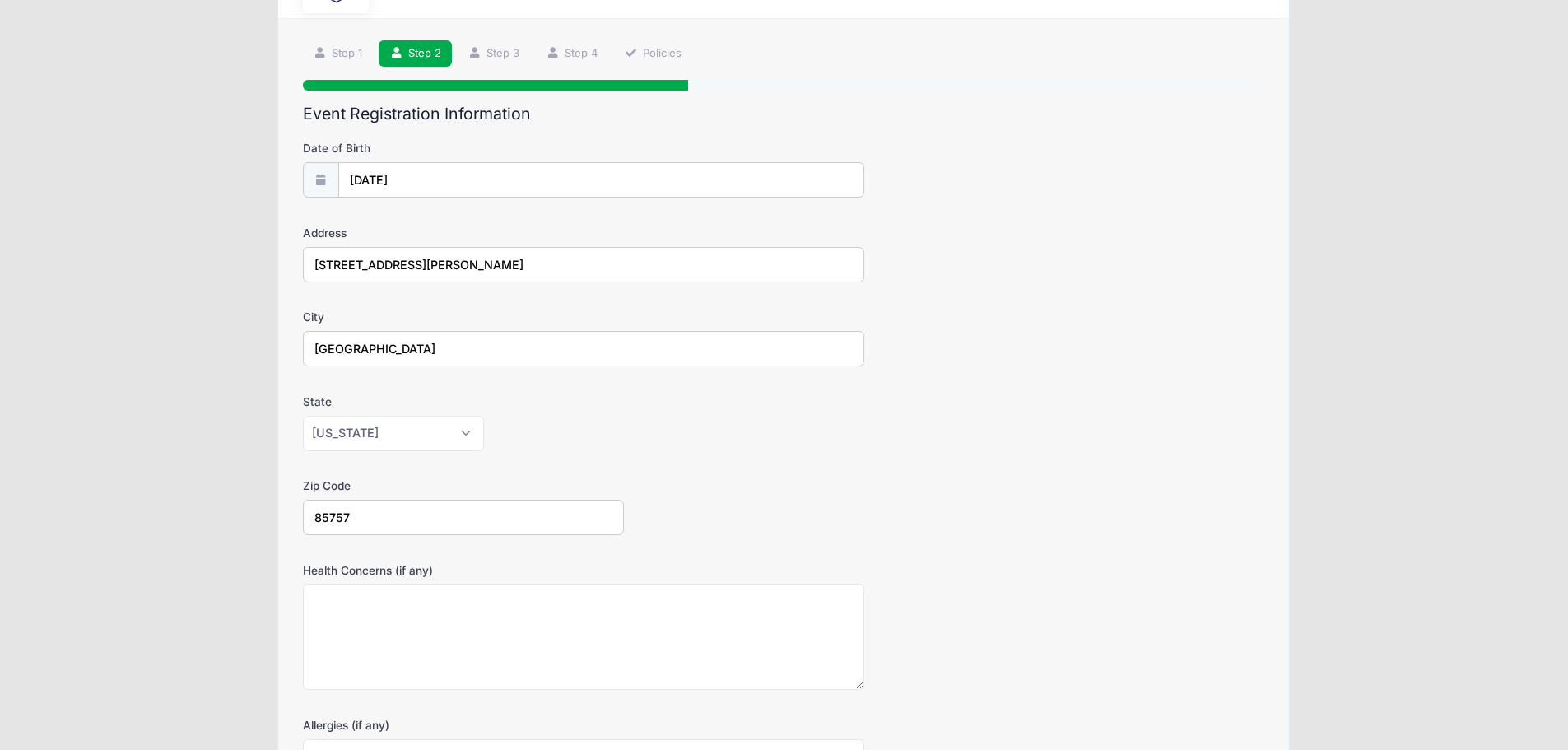
scroll to position [247, 0]
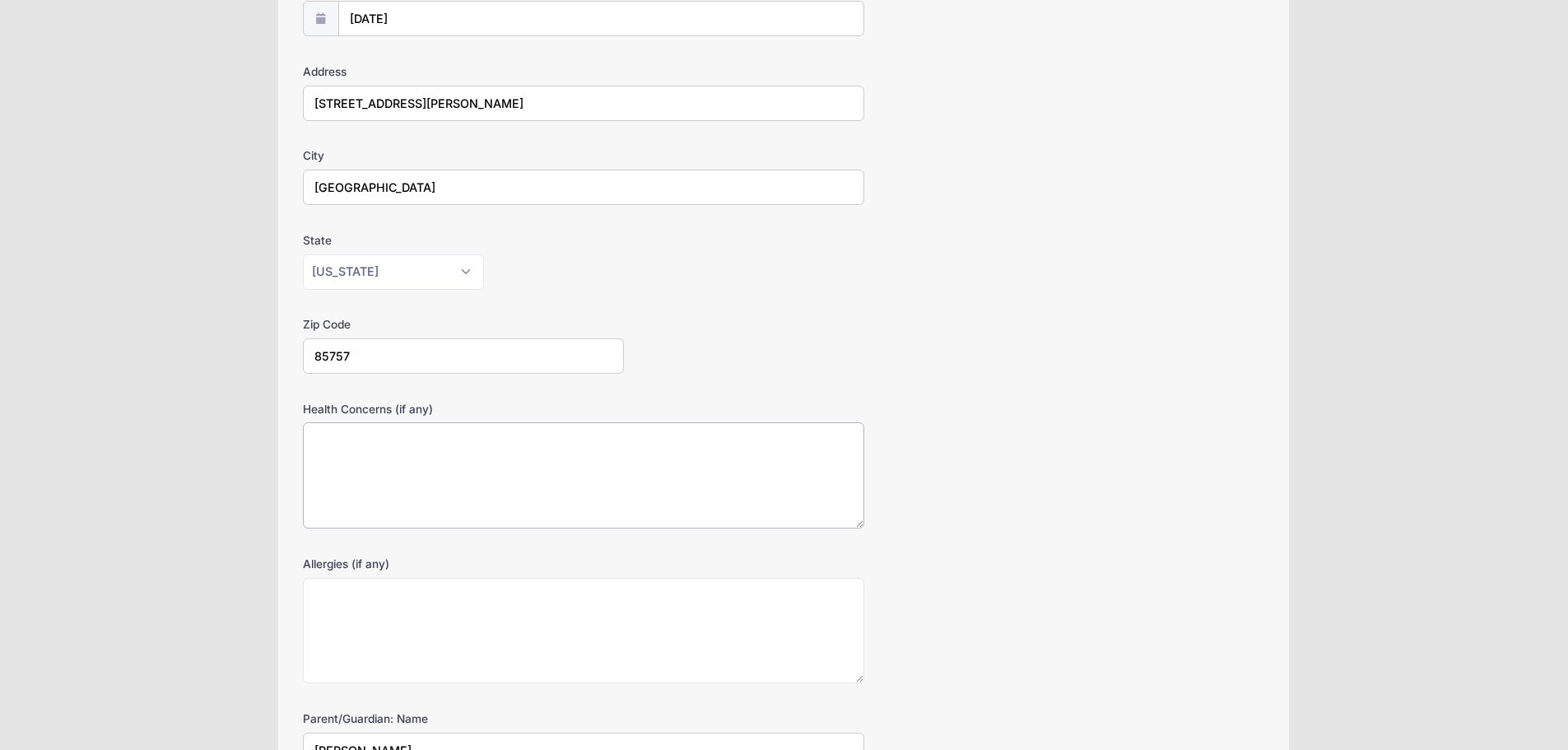
click at [366, 434] on textarea "Health Concerns (if any)" at bounding box center [583, 476] width 561 height 107
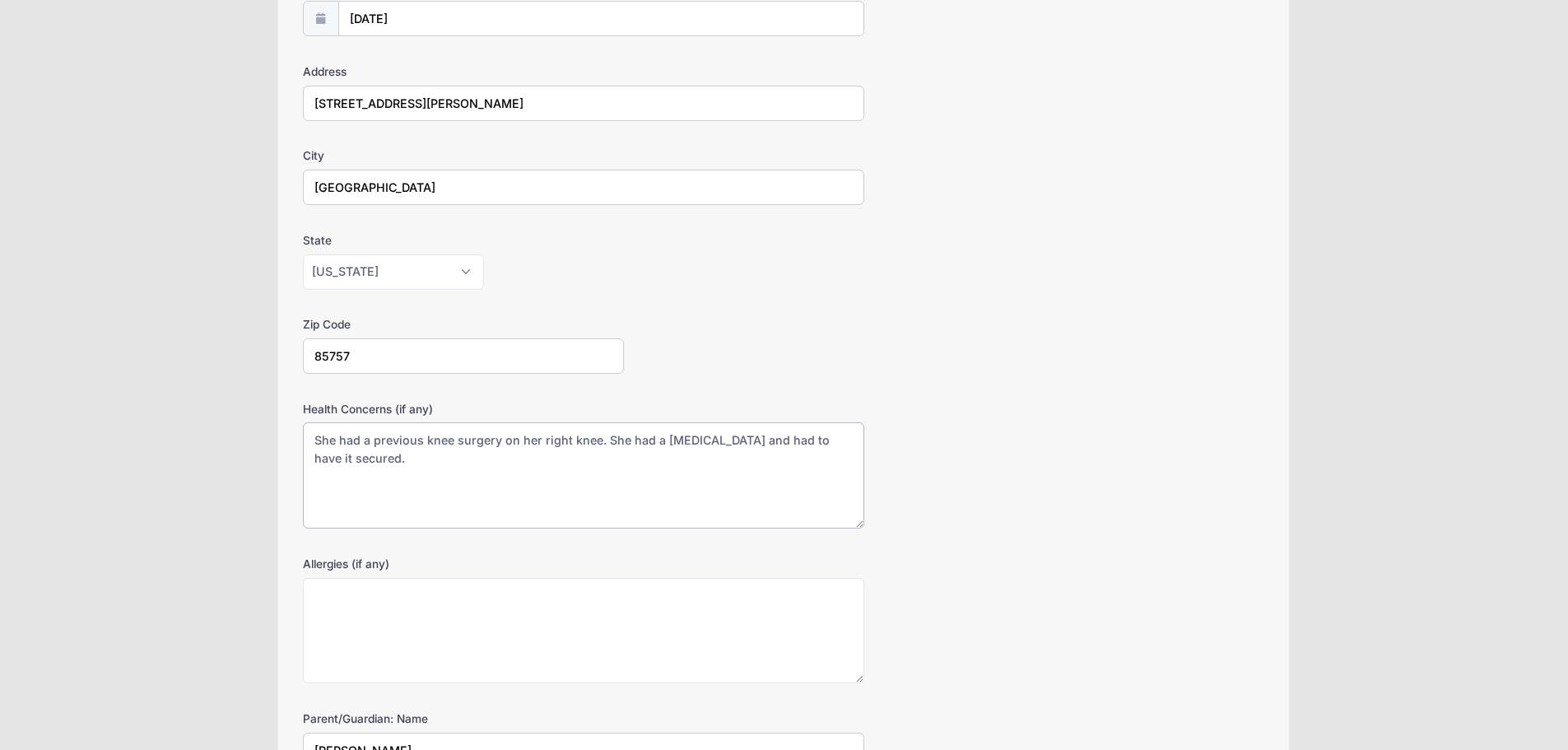
click at [553, 441] on textarea "She had a previous knee surgery on her right knee. She had a floating Patella a…" at bounding box center [583, 476] width 561 height 107
click at [391, 456] on textarea "She had a previous knee surgery on her left knee. She had a floating Patella an…" at bounding box center [583, 476] width 561 height 107
click at [384, 460] on textarea "She had a previous knee surgery on her left knee. She had a floating Patella an…" at bounding box center [583, 476] width 561 height 107
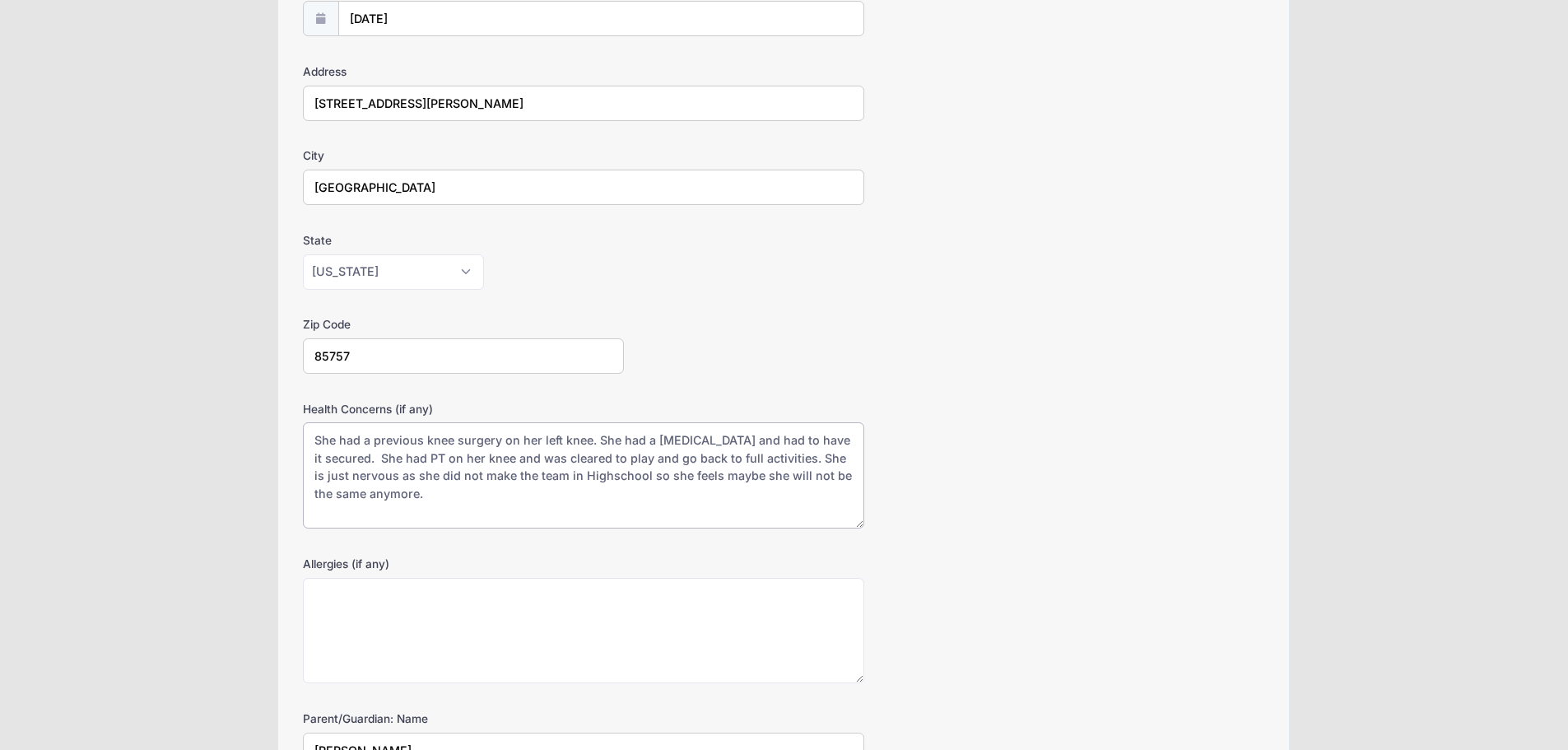
type textarea "She had a previous knee surgery on her left knee. She had a floating Patella an…"
click at [444, 641] on textarea "Allergies (if any)" at bounding box center [583, 631] width 561 height 107
type textarea "None"
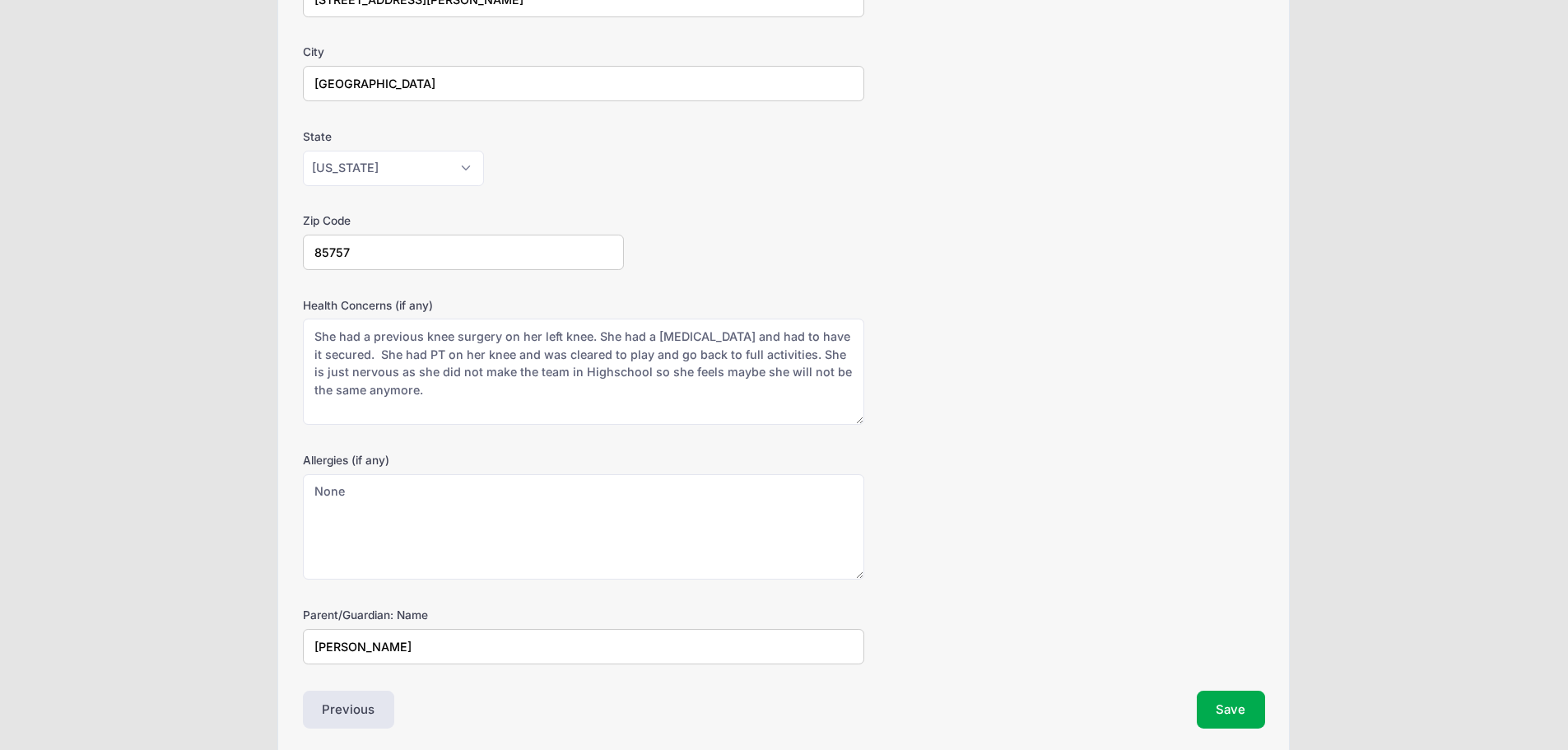
scroll to position [417, 0]
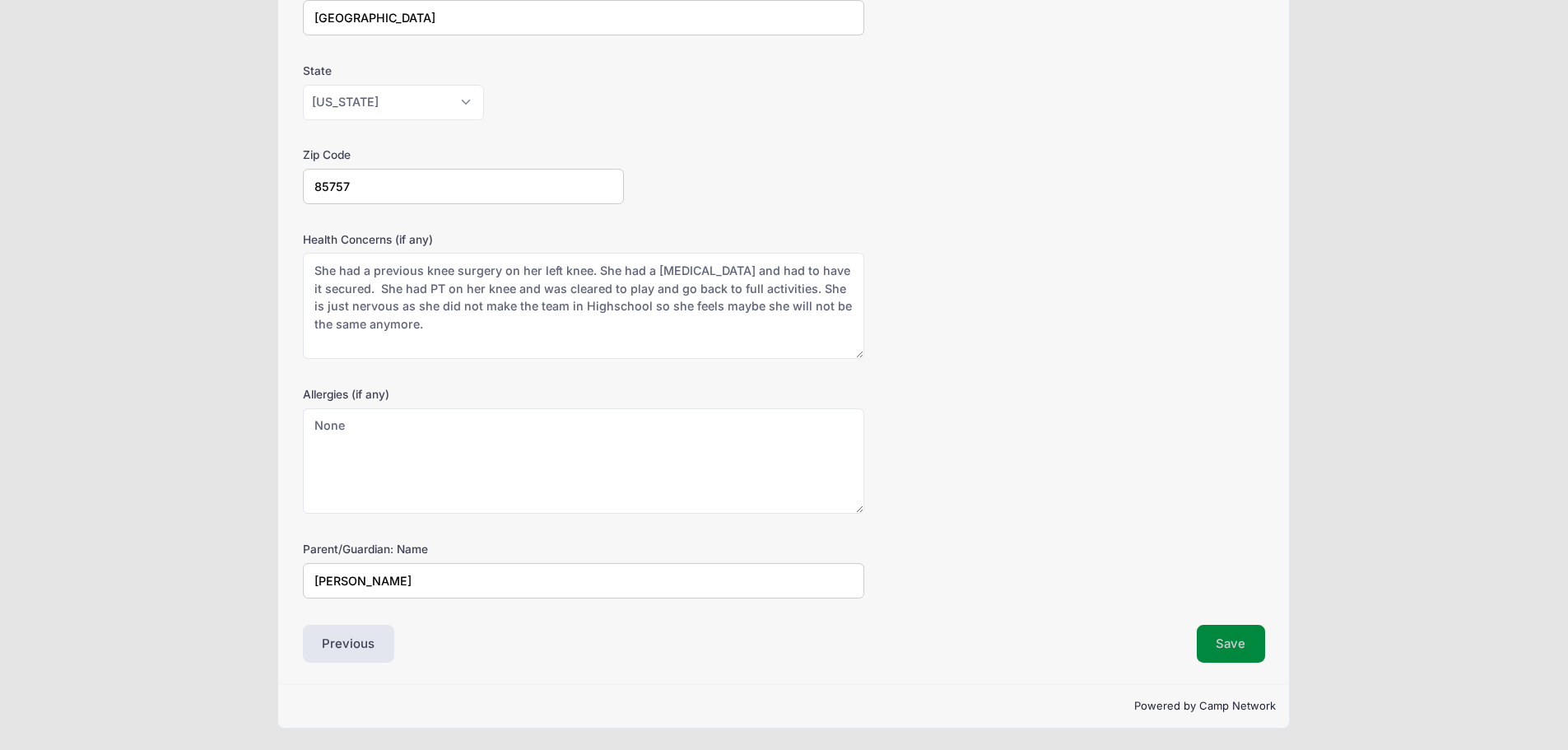
click at [1229, 640] on button "Save" at bounding box center [1231, 643] width 69 height 38
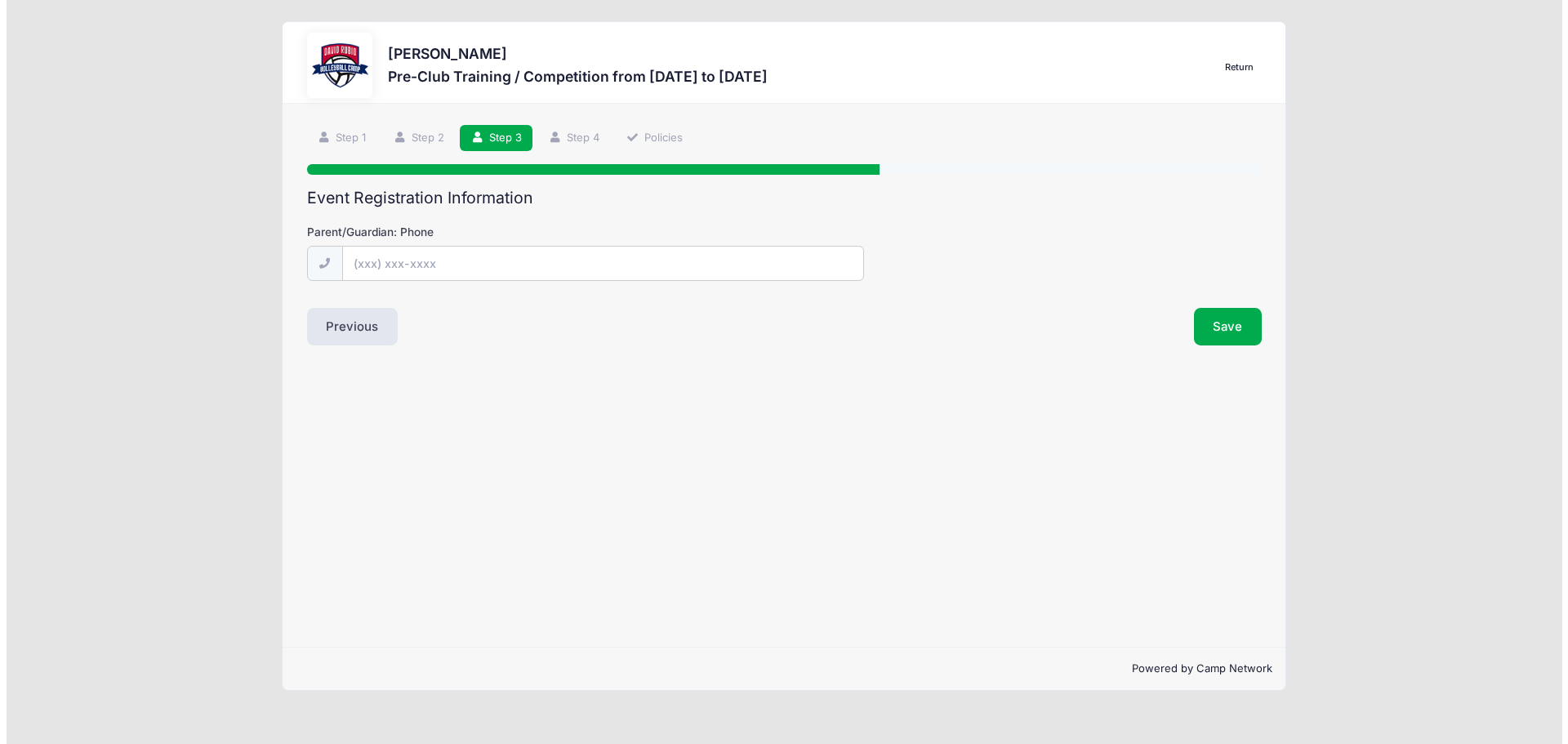
scroll to position [0, 0]
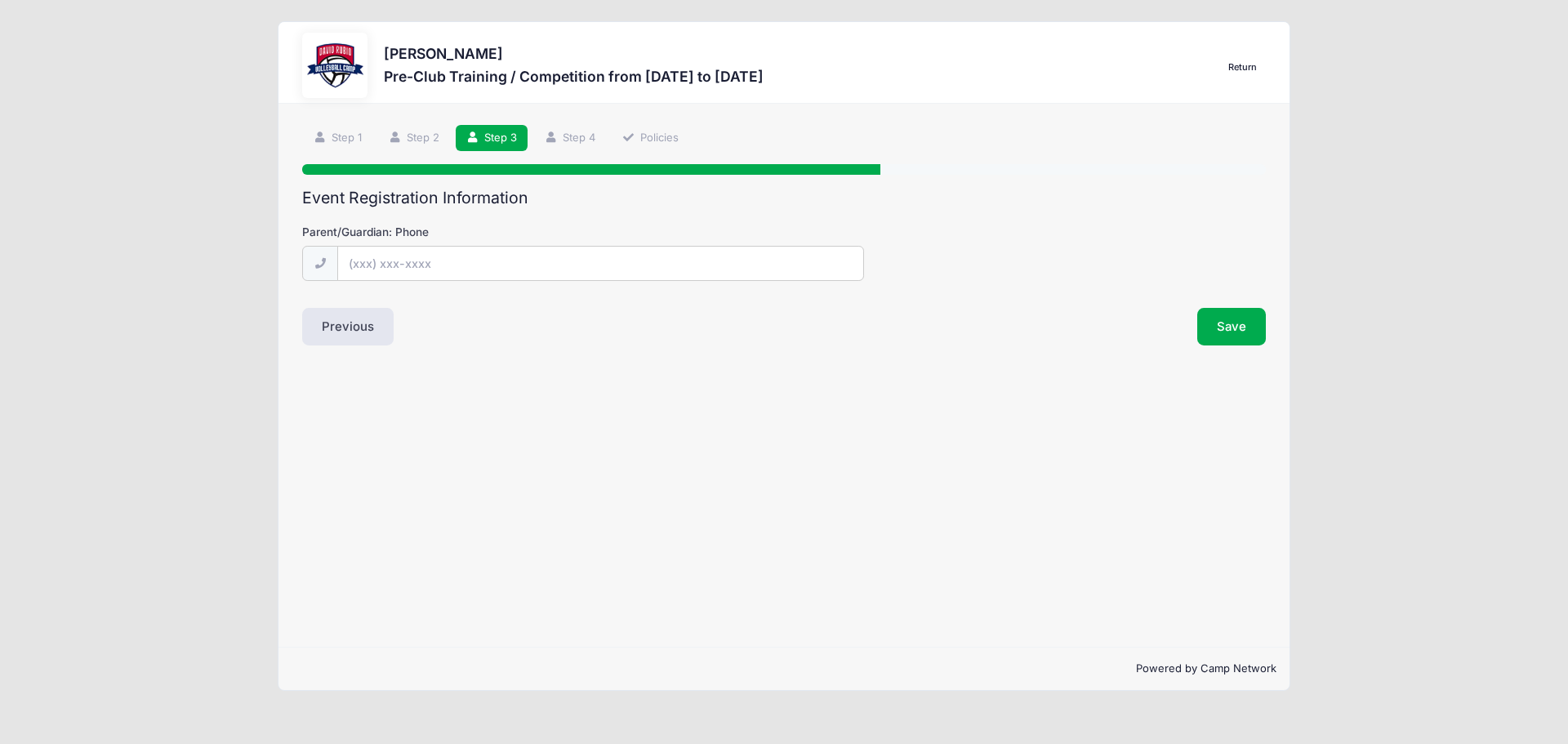
click at [455, 261] on input "Parent/Guardian: Phone" at bounding box center [601, 263] width 527 height 36
type input "(520) 390-4790"
click at [1226, 334] on button "Save" at bounding box center [1231, 326] width 68 height 37
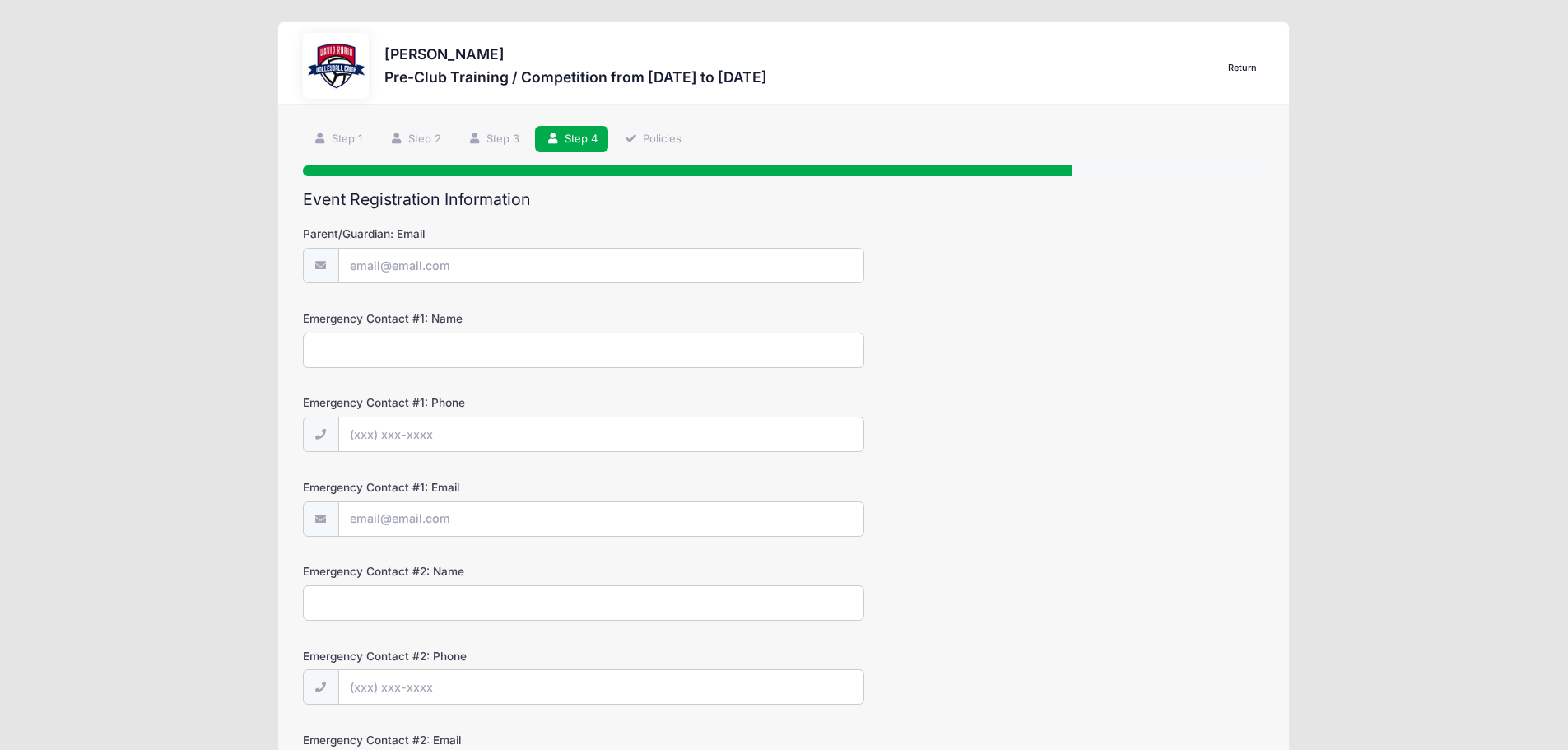
click at [413, 262] on input "Parent/Guardian: Email" at bounding box center [601, 266] width 526 height 36
type input "gaytan.jessica@hotmail.com"
type input "[PERSON_NAME]"
type input "(520) 390-4790"
type input "E"
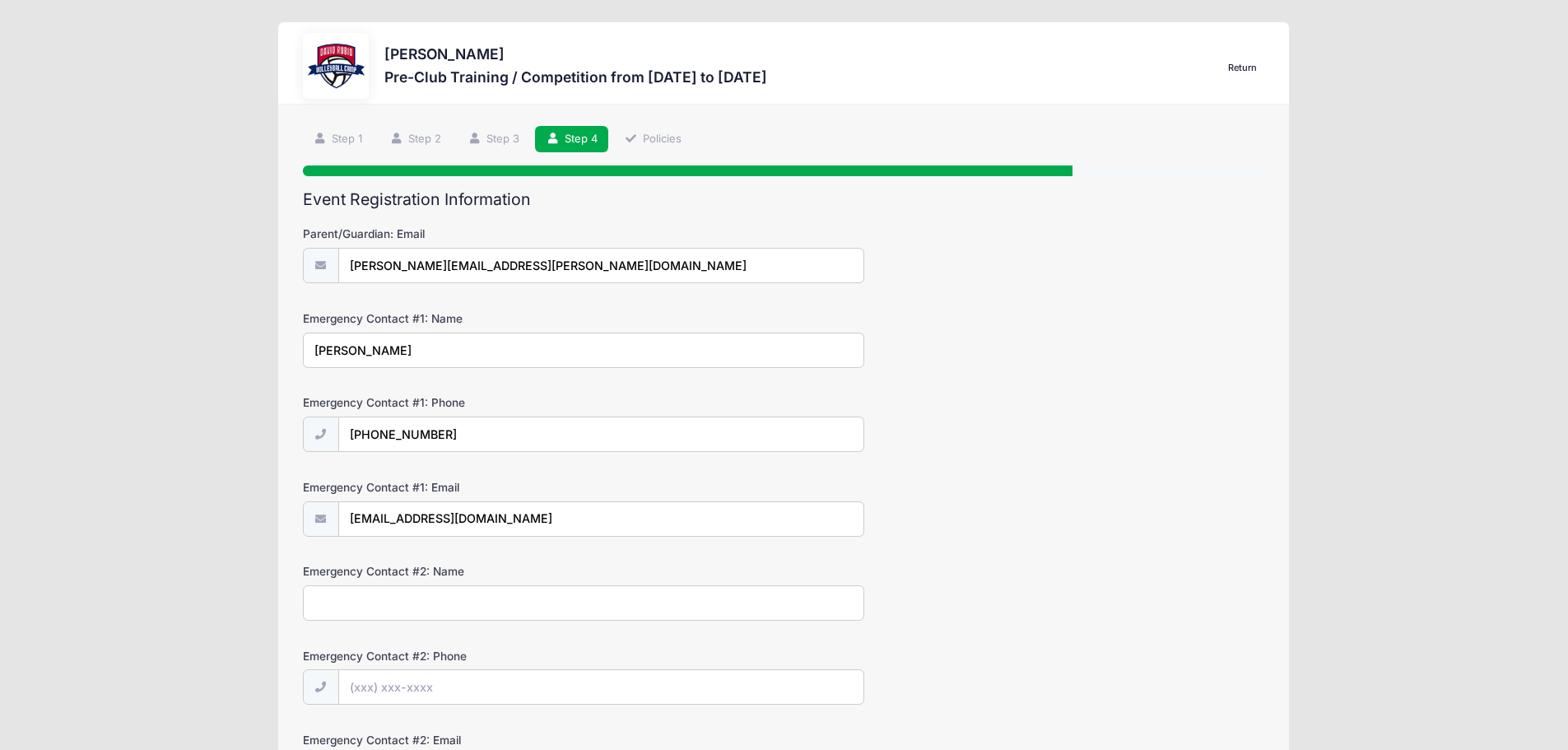
type input "EricTGaytan79@gmail.com"
type input "Eric Gaytan"
type input "(520) 390-4816"
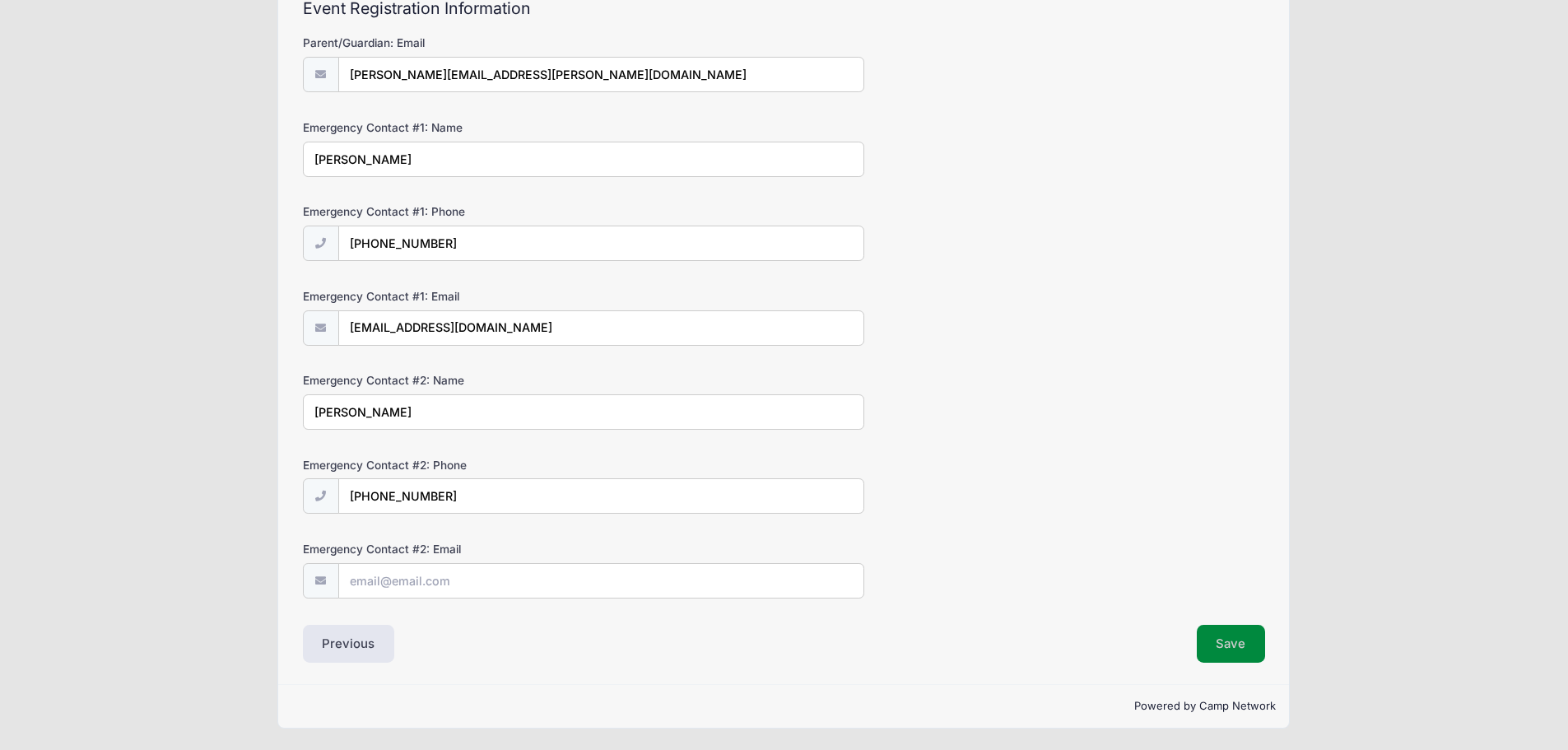
click at [1240, 646] on button "Save" at bounding box center [1231, 643] width 69 height 38
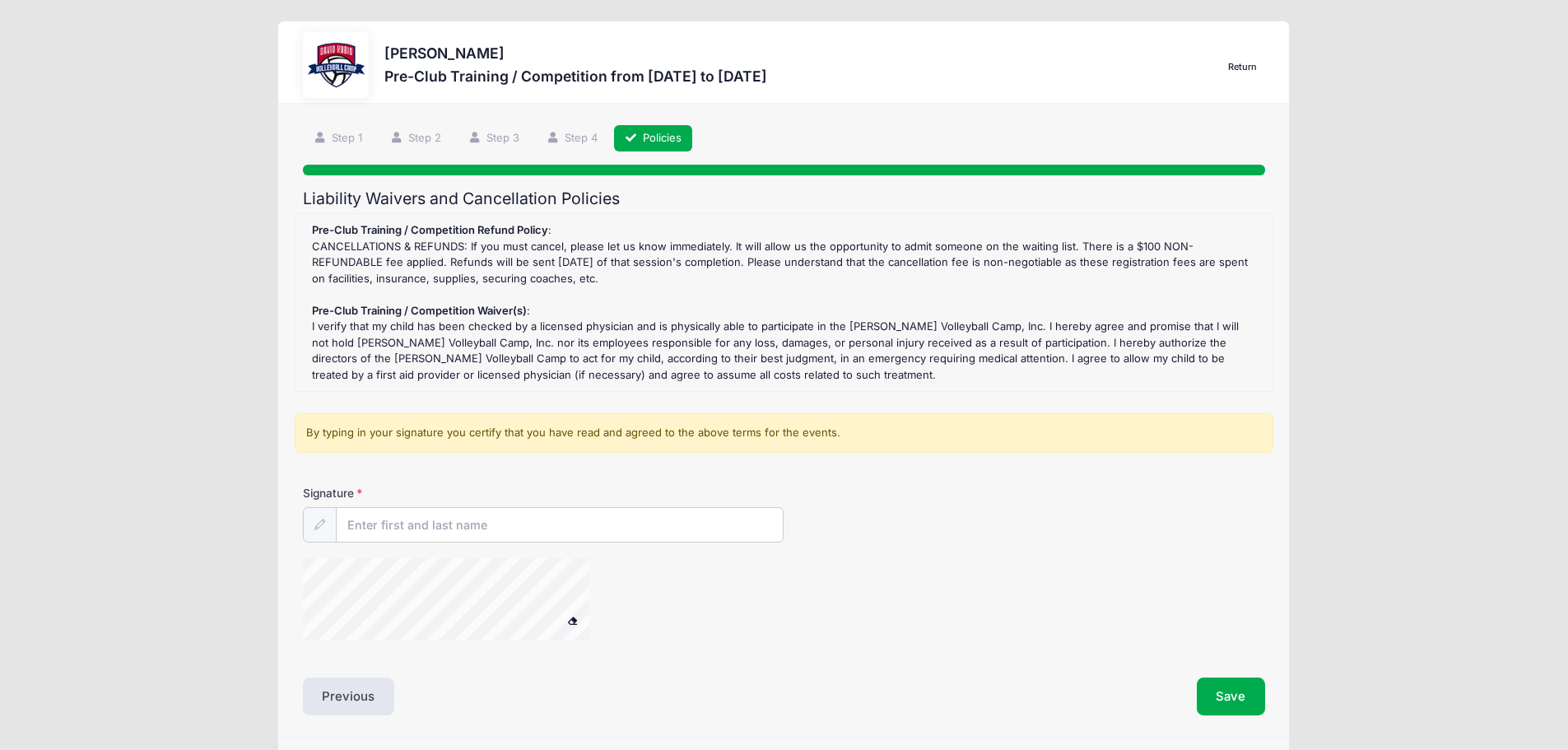
scroll to position [0, 0]
click at [480, 527] on input "Signature" at bounding box center [560, 525] width 449 height 36
type input "[PERSON_NAME]"
click at [1209, 693] on button "Save" at bounding box center [1231, 697] width 69 height 38
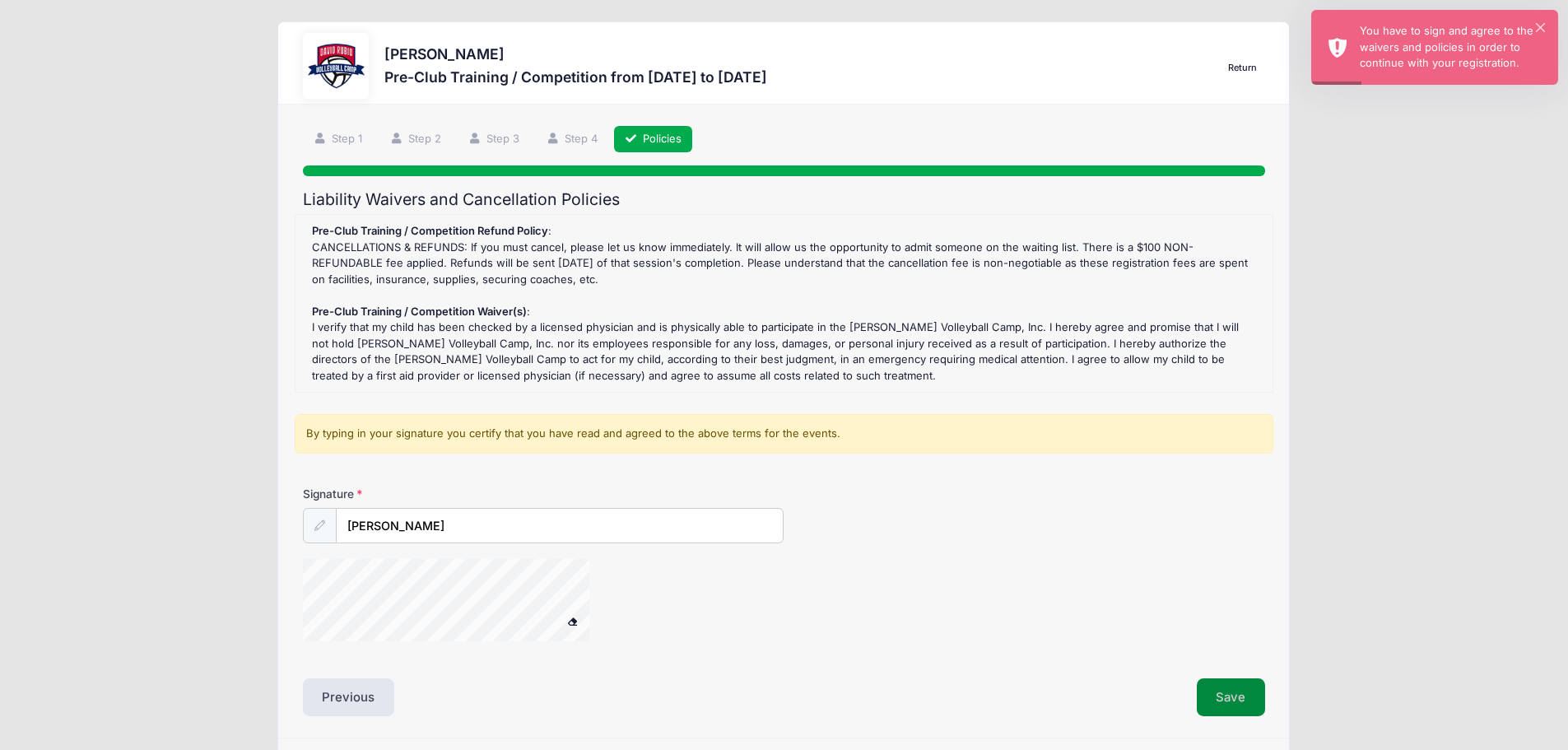
click at [1239, 689] on button "Save" at bounding box center [1231, 697] width 69 height 38
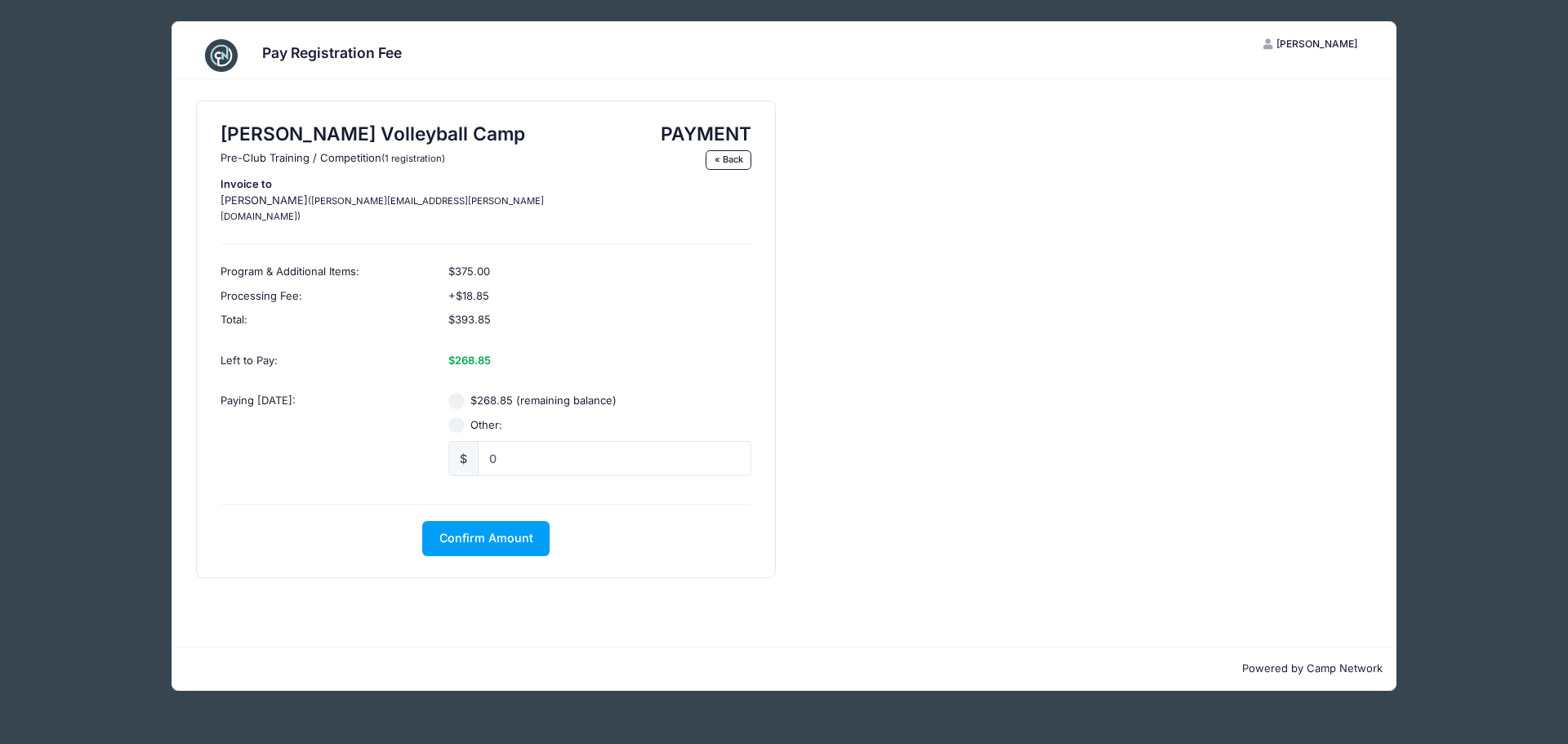
click at [456, 393] on input "$268.85 (remaining balance)" at bounding box center [456, 401] width 16 height 16
radio input "true"
click at [501, 531] on span "Confirm Amount" at bounding box center [486, 537] width 94 height 13
click at [479, 521] on button "Pay with Card" at bounding box center [486, 538] width 112 height 36
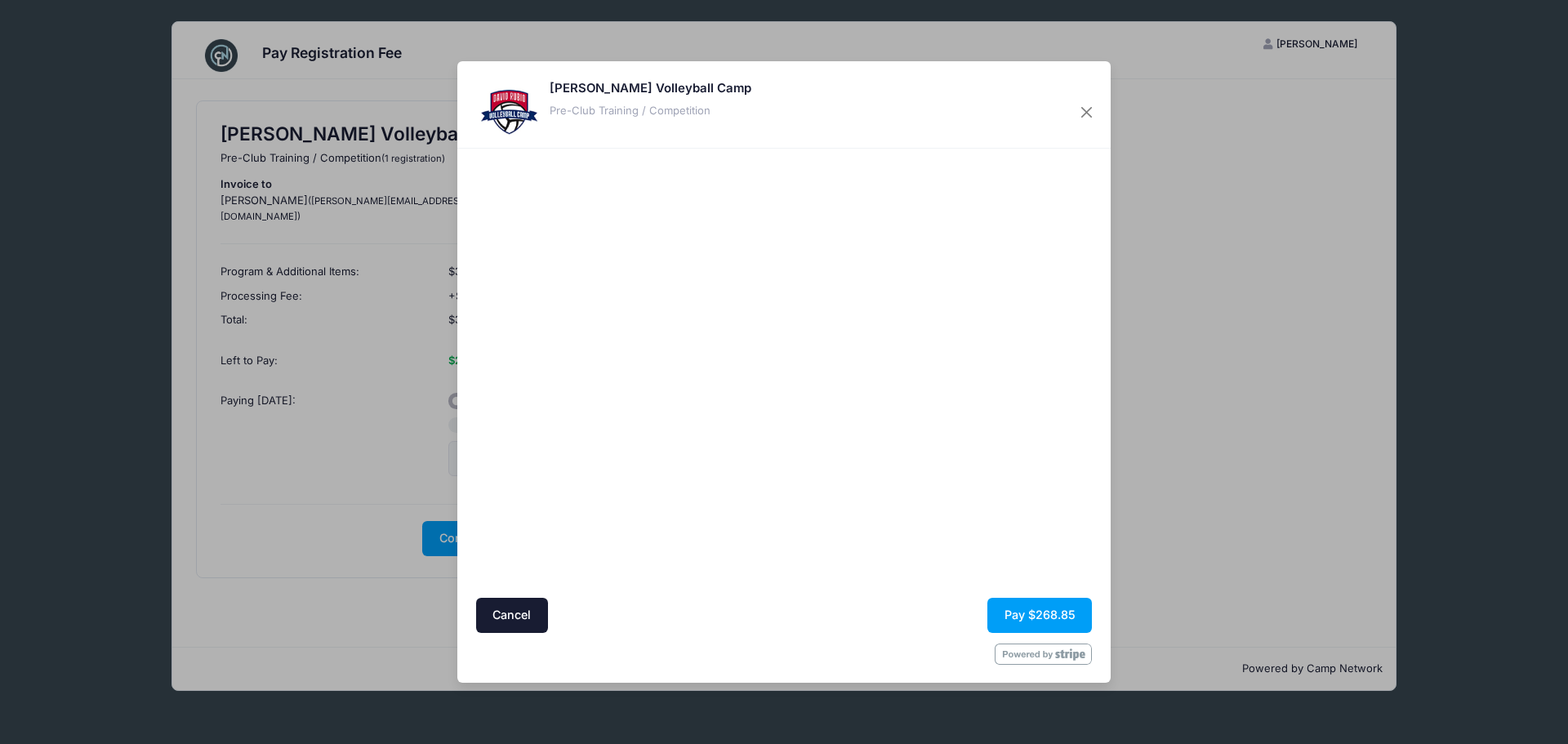
click at [1052, 87] on div "David Rubio Volleyball Camp Pre-Club Training / Competition" at bounding box center [784, 105] width 653 height 87
click at [881, 526] on div at bounding box center [942, 372] width 301 height 433
click at [1042, 613] on button "Pay $268.85" at bounding box center [1039, 615] width 105 height 36
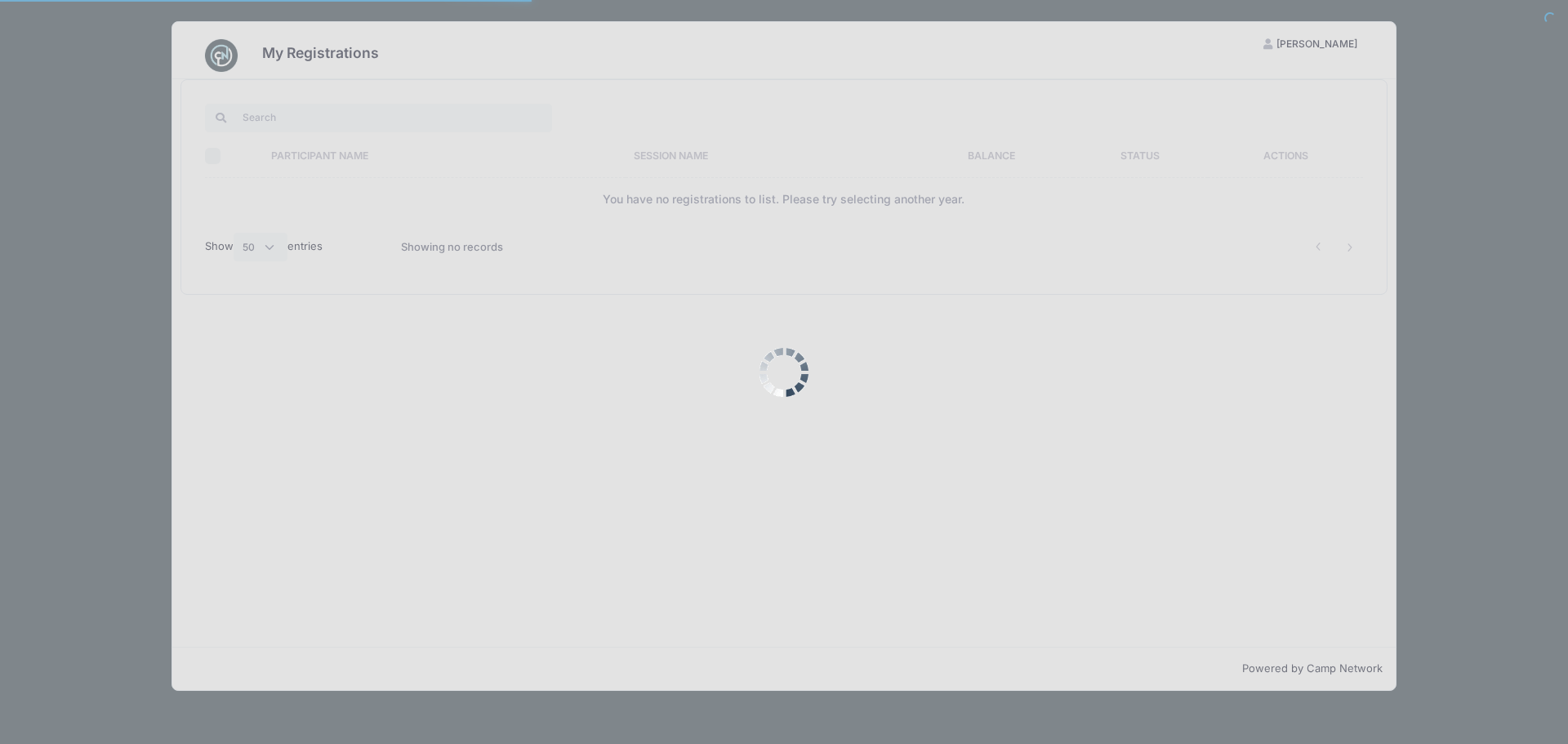
select select "50"
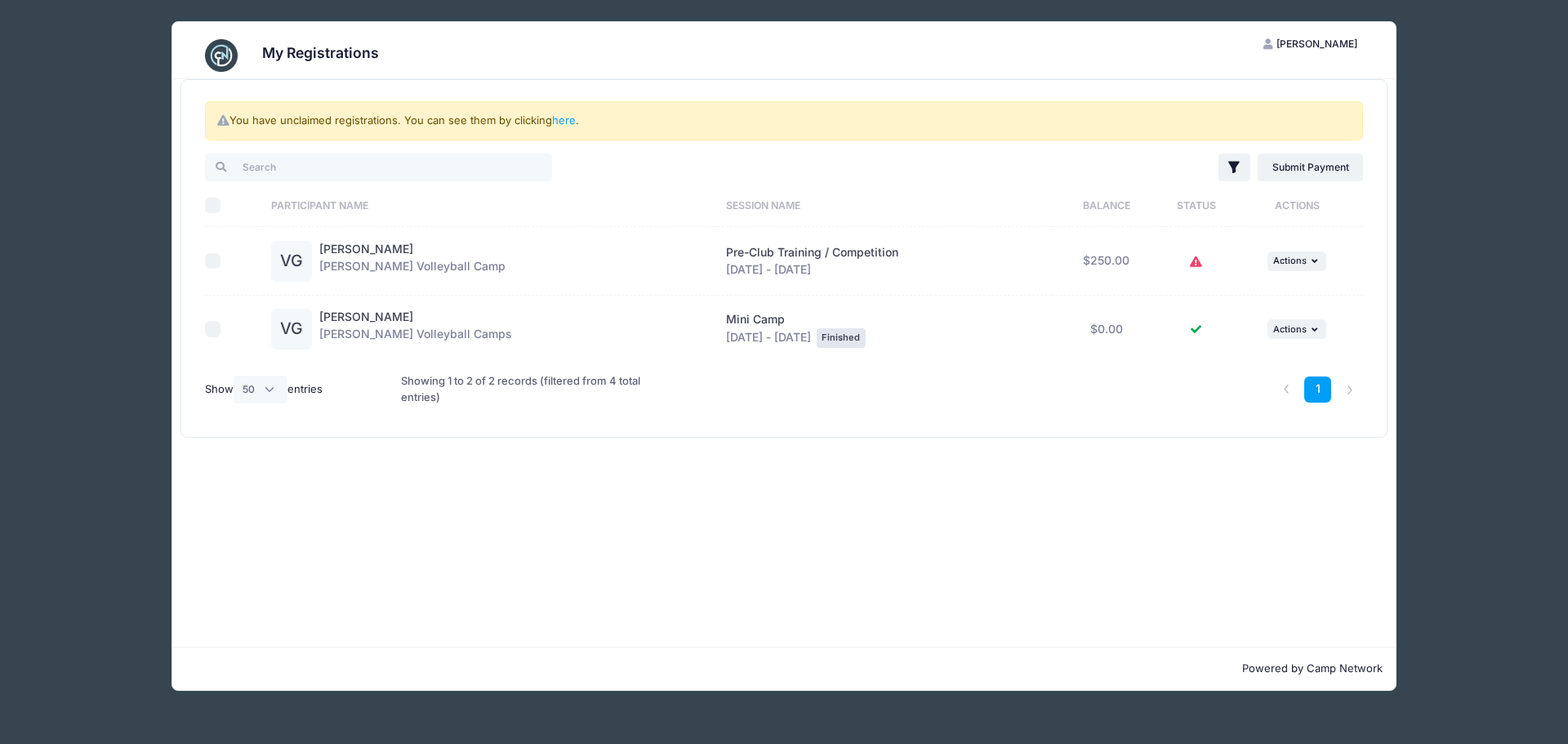
click at [1189, 262] on icon at bounding box center [1196, 262] width 13 height 0
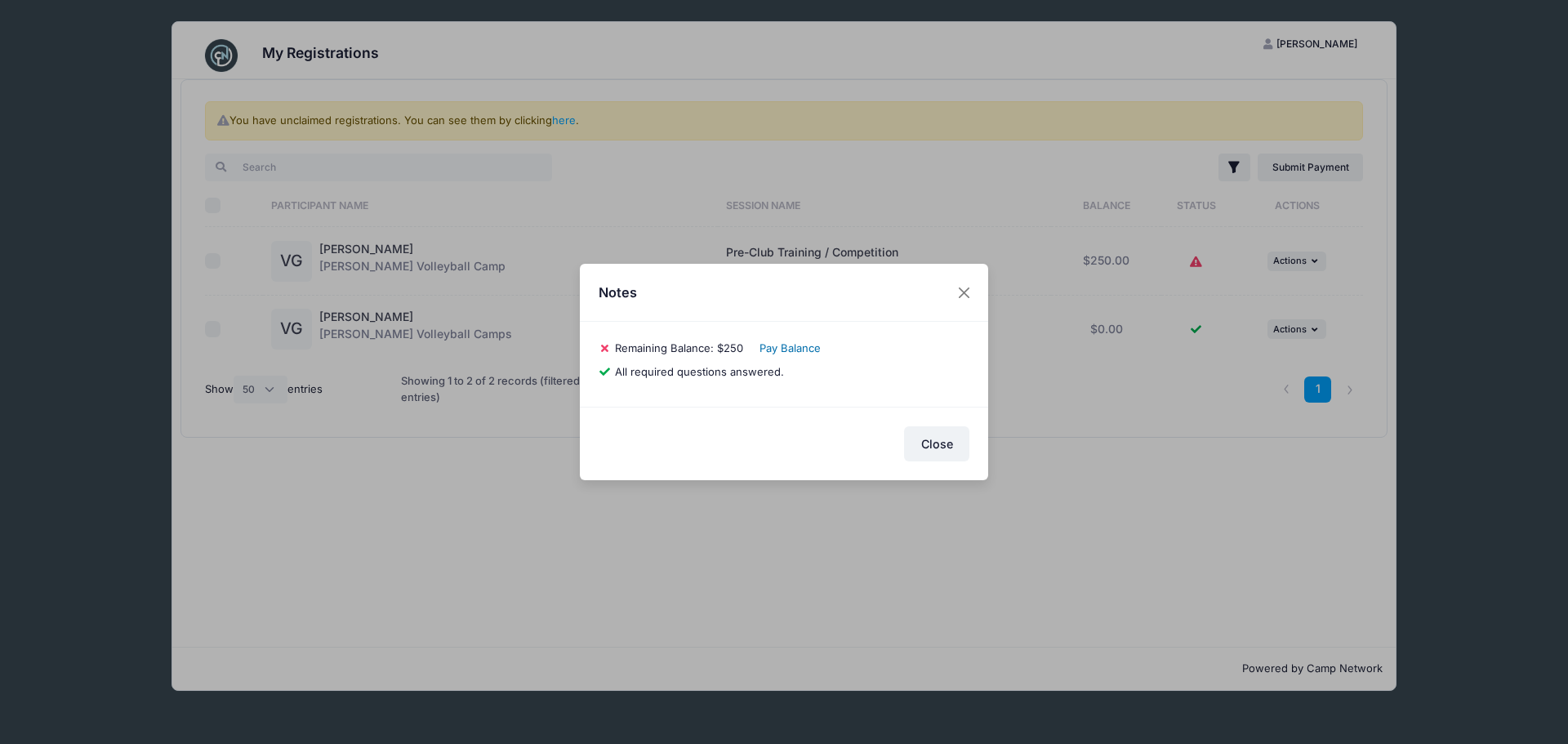
click at [795, 349] on link "Pay Balance" at bounding box center [790, 348] width 62 height 13
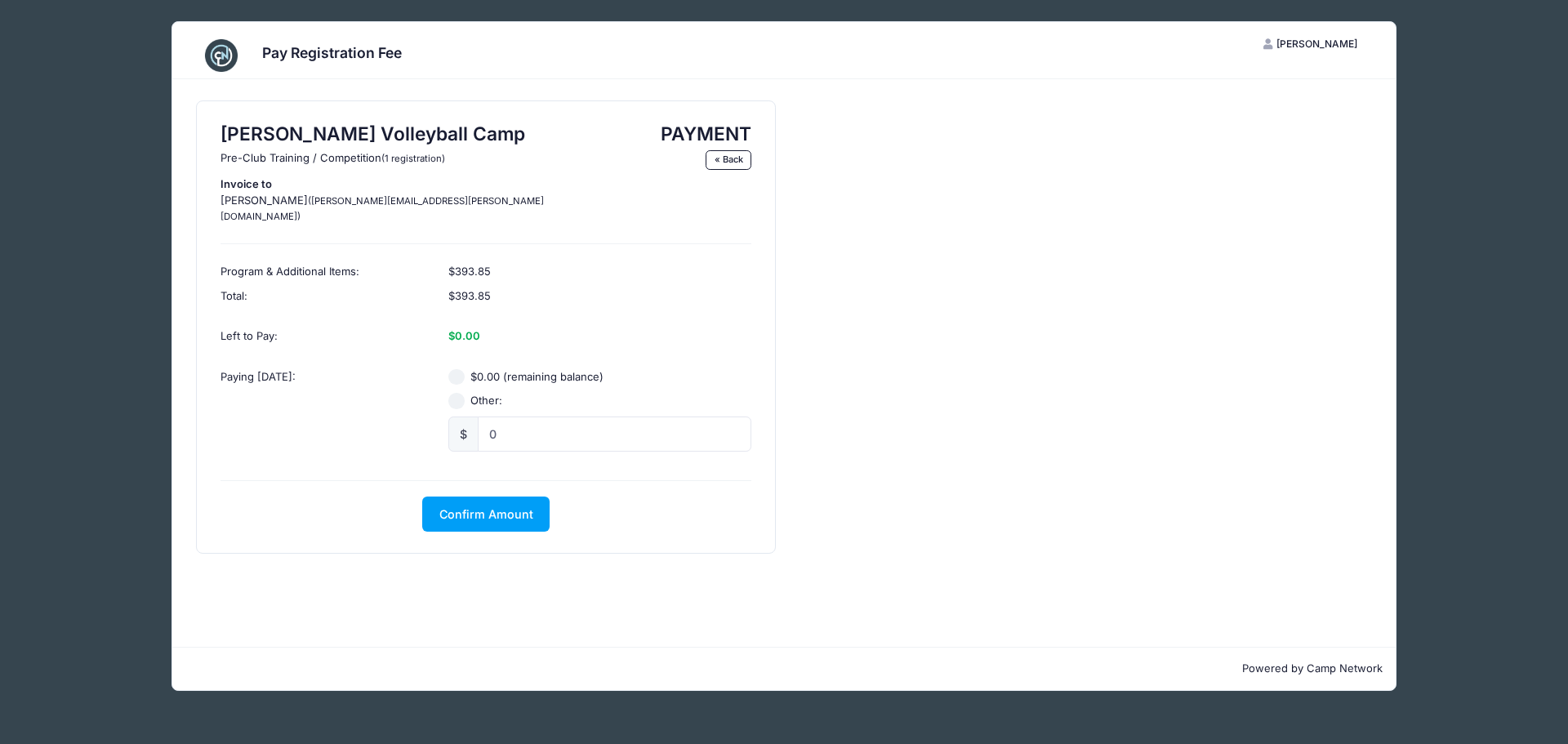
click at [218, 51] on img at bounding box center [221, 56] width 33 height 33
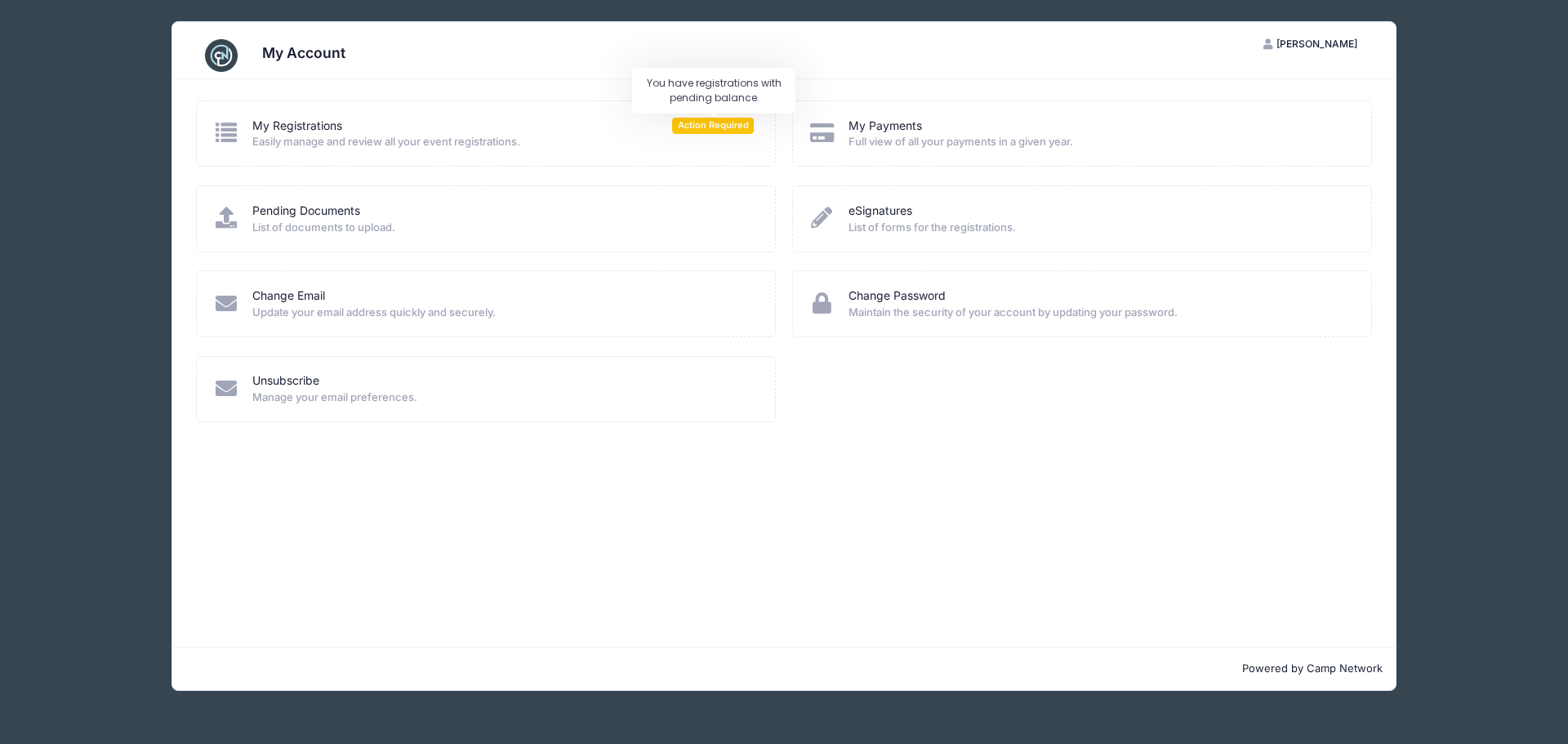
click at [710, 127] on span "Action Required" at bounding box center [712, 125] width 82 height 15
click at [291, 127] on link "My Registrations" at bounding box center [296, 126] width 89 height 17
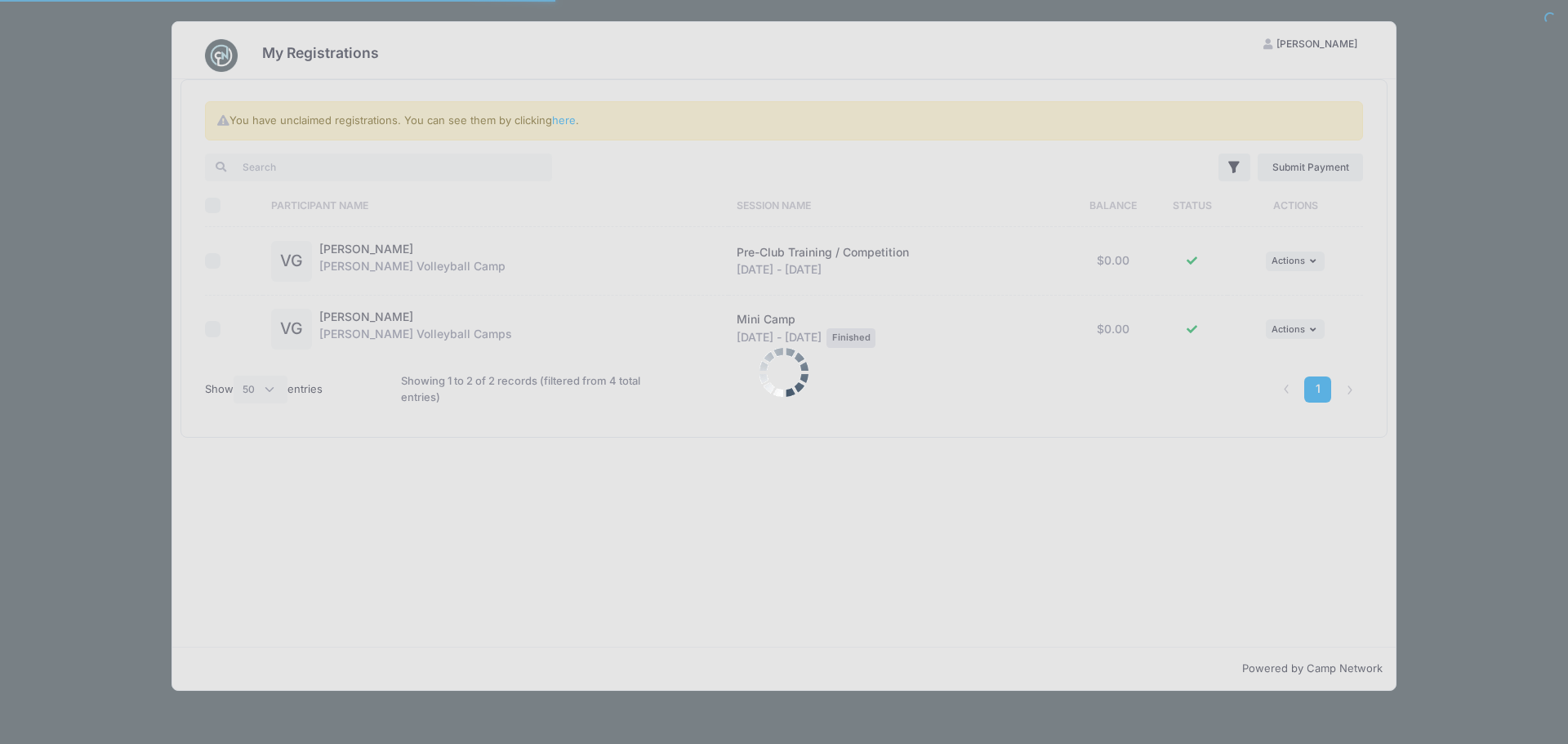
select select "50"
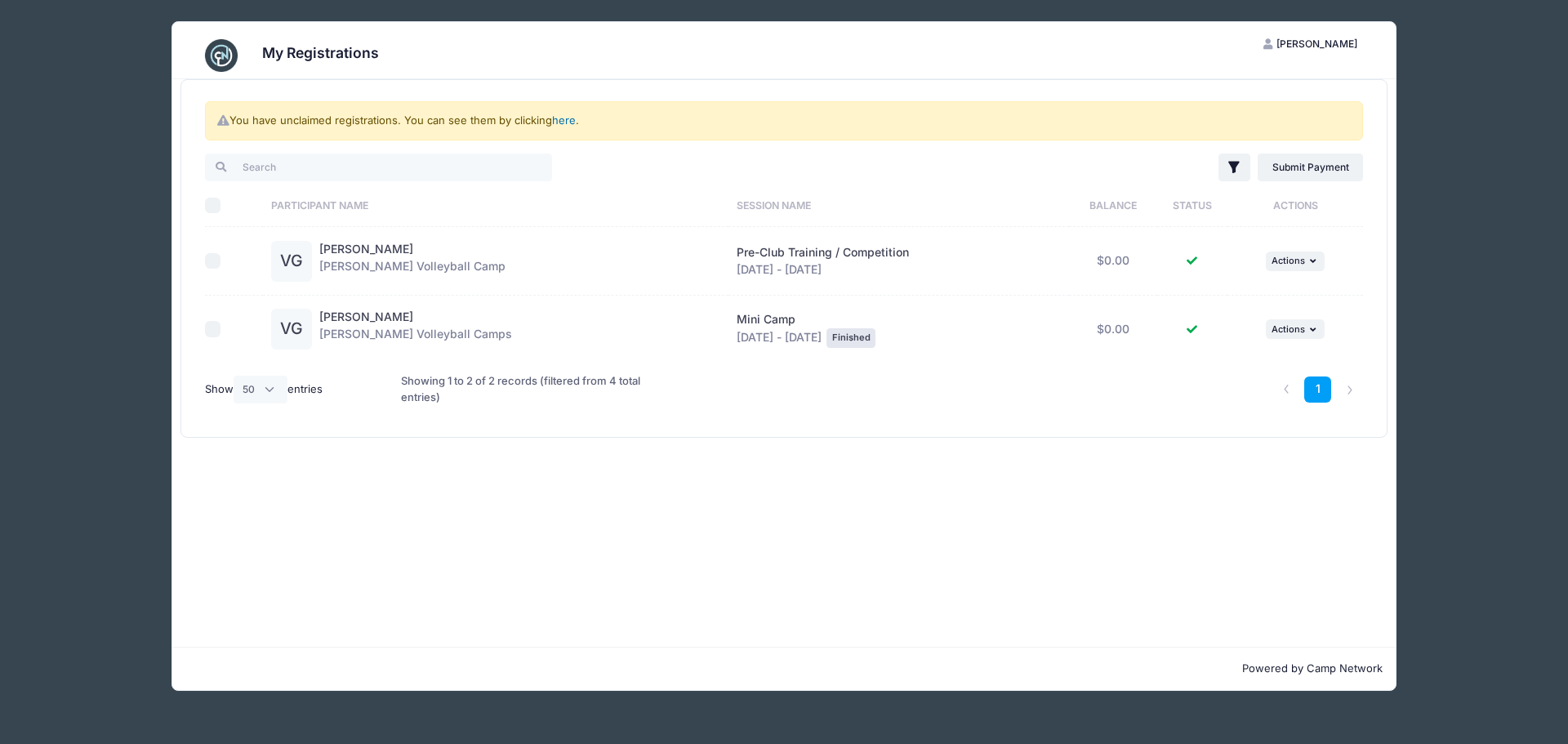
click at [561, 119] on link "here" at bounding box center [563, 120] width 24 height 13
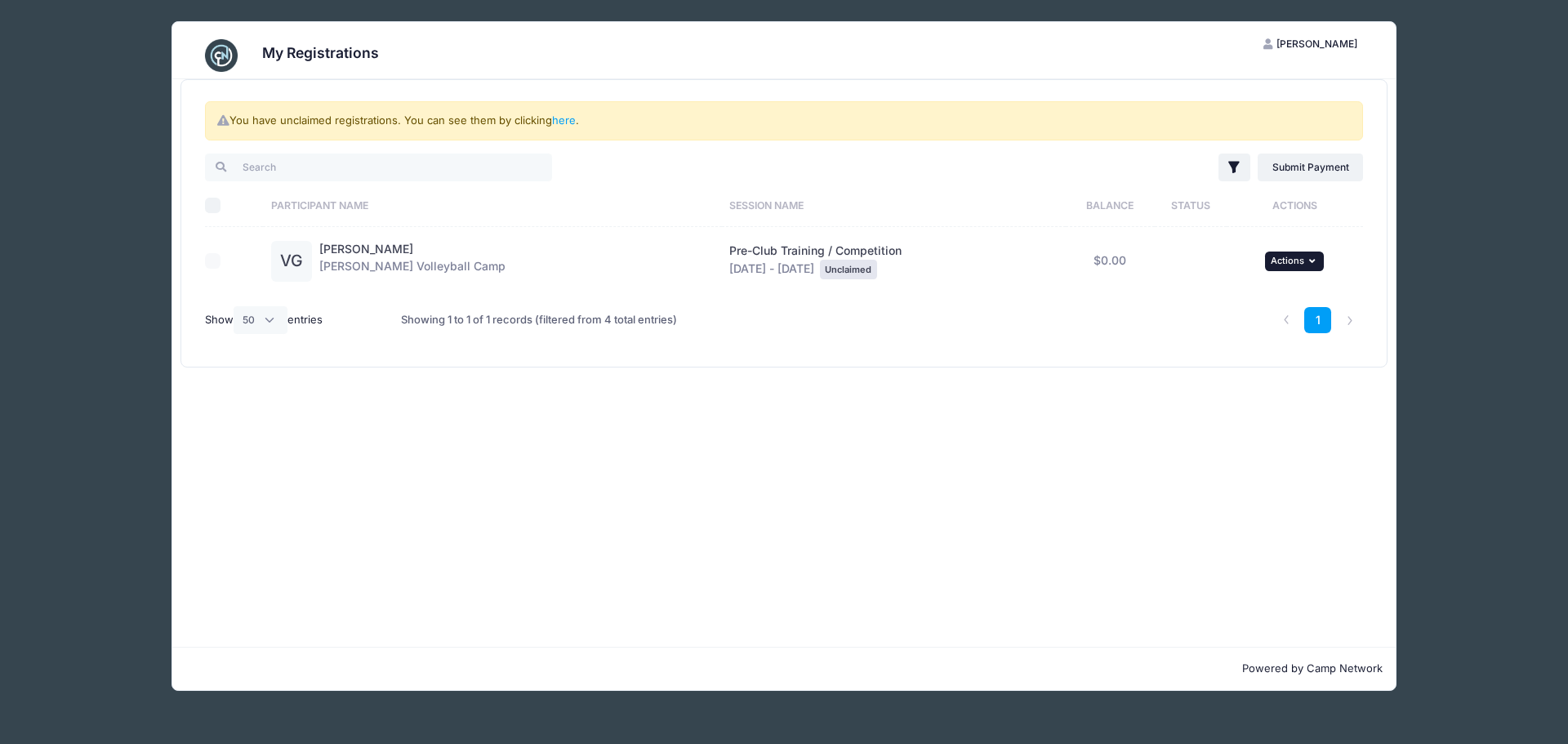
click at [1296, 262] on span "Actions" at bounding box center [1287, 260] width 34 height 12
click at [1214, 296] on link "Claim Registration" at bounding box center [1240, 297] width 148 height 31
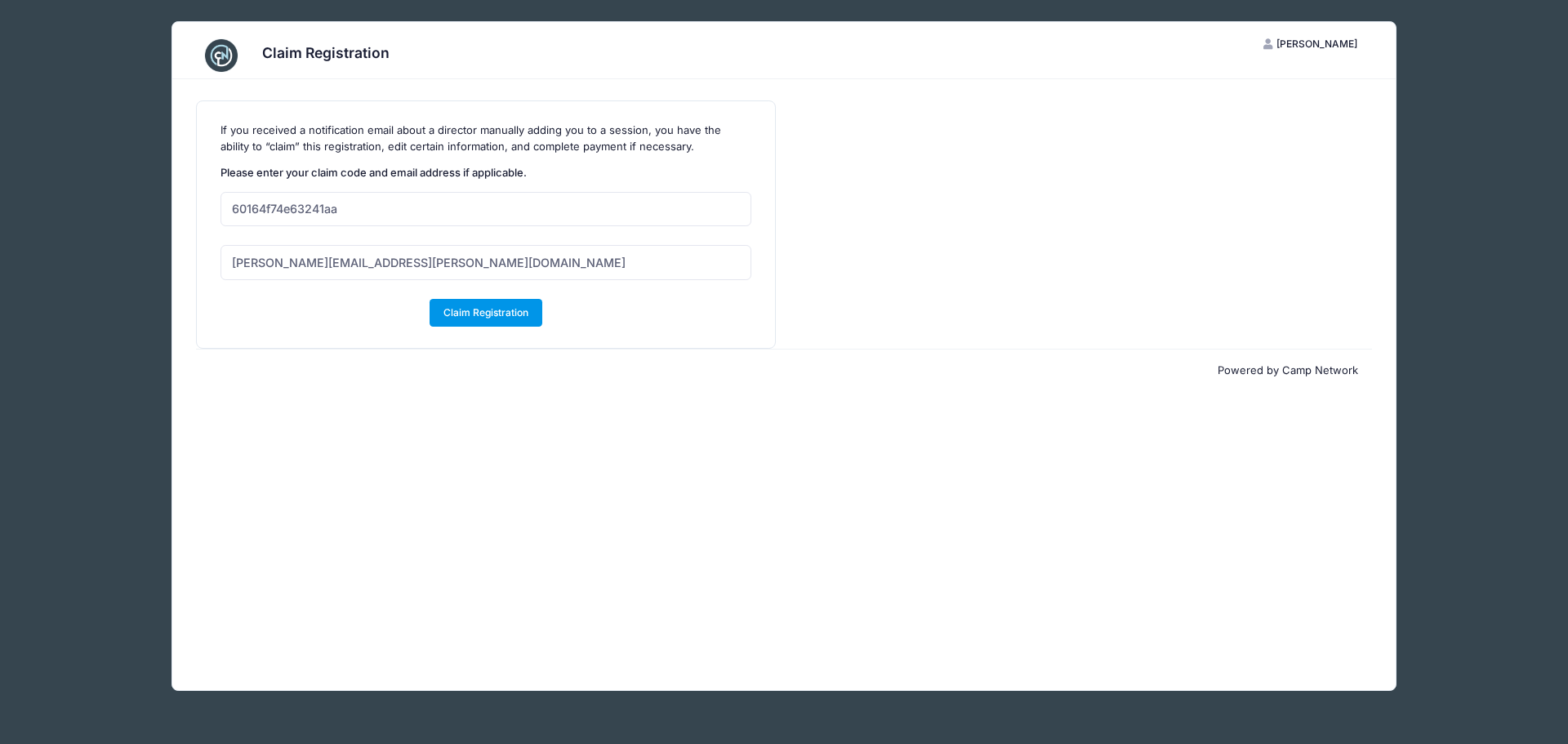
click at [511, 310] on button "Claim Registration" at bounding box center [486, 312] width 113 height 28
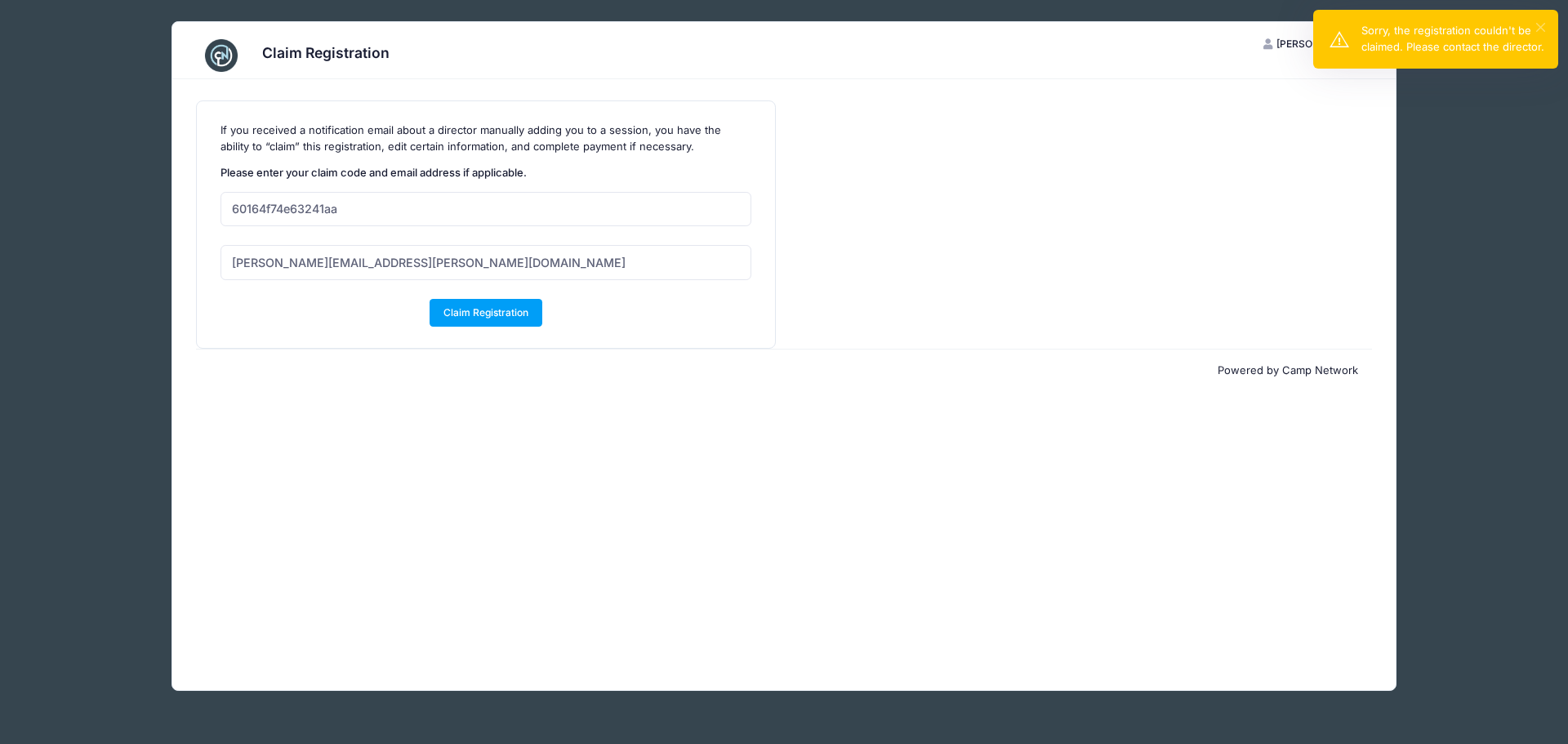
click at [1542, 27] on button "×" at bounding box center [1540, 27] width 9 height 9
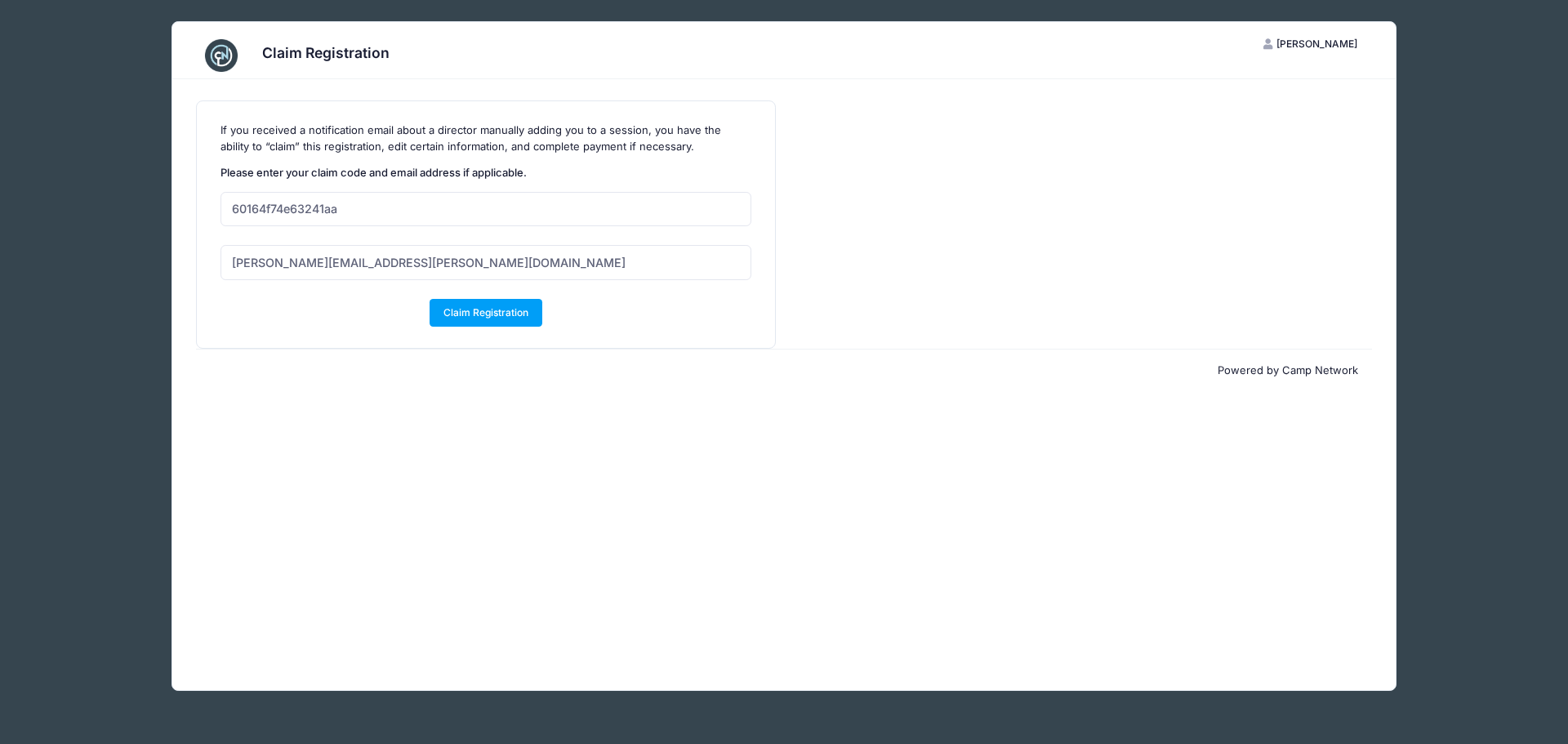
click at [212, 55] on img at bounding box center [221, 56] width 33 height 33
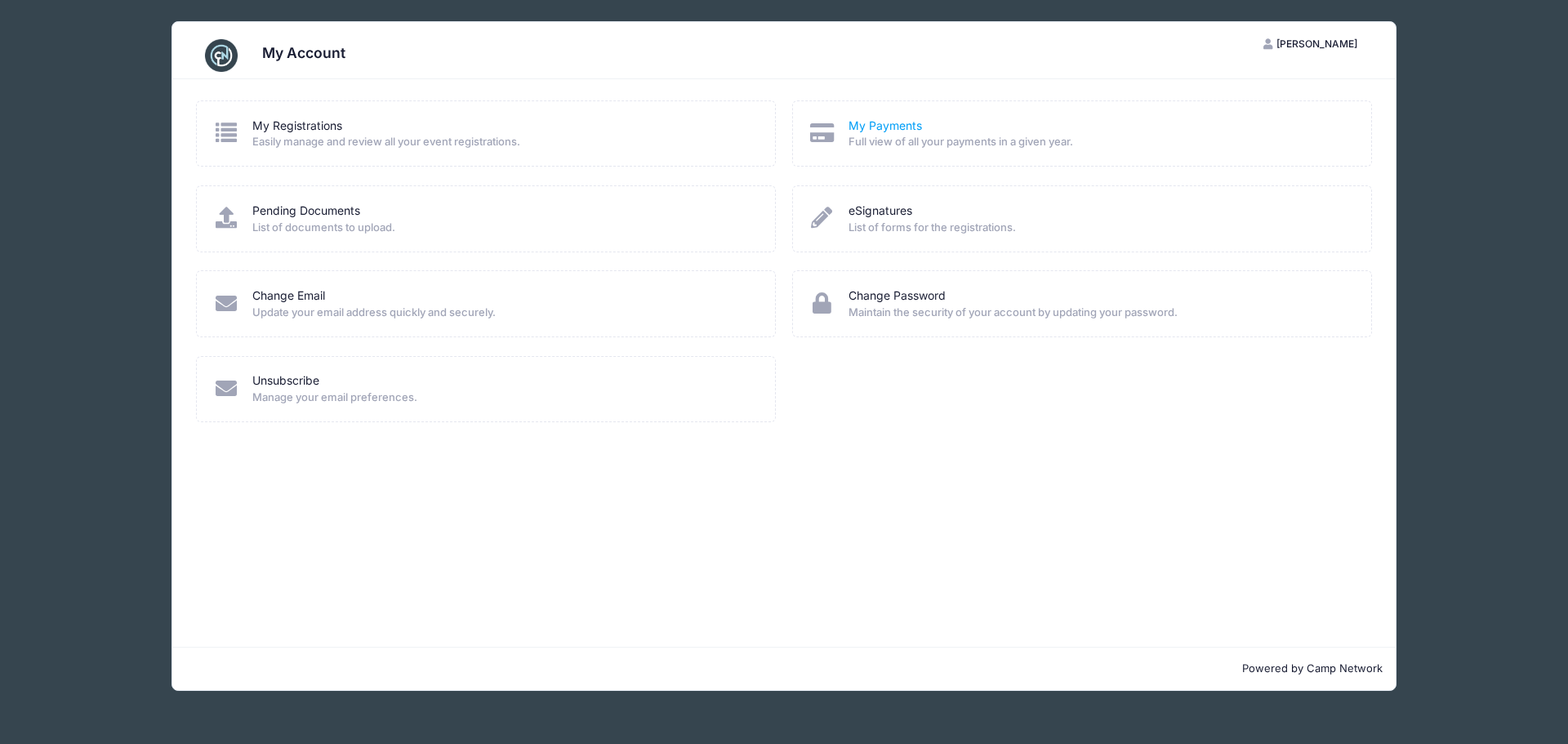
click at [882, 122] on link "My Payments" at bounding box center [884, 126] width 73 height 17
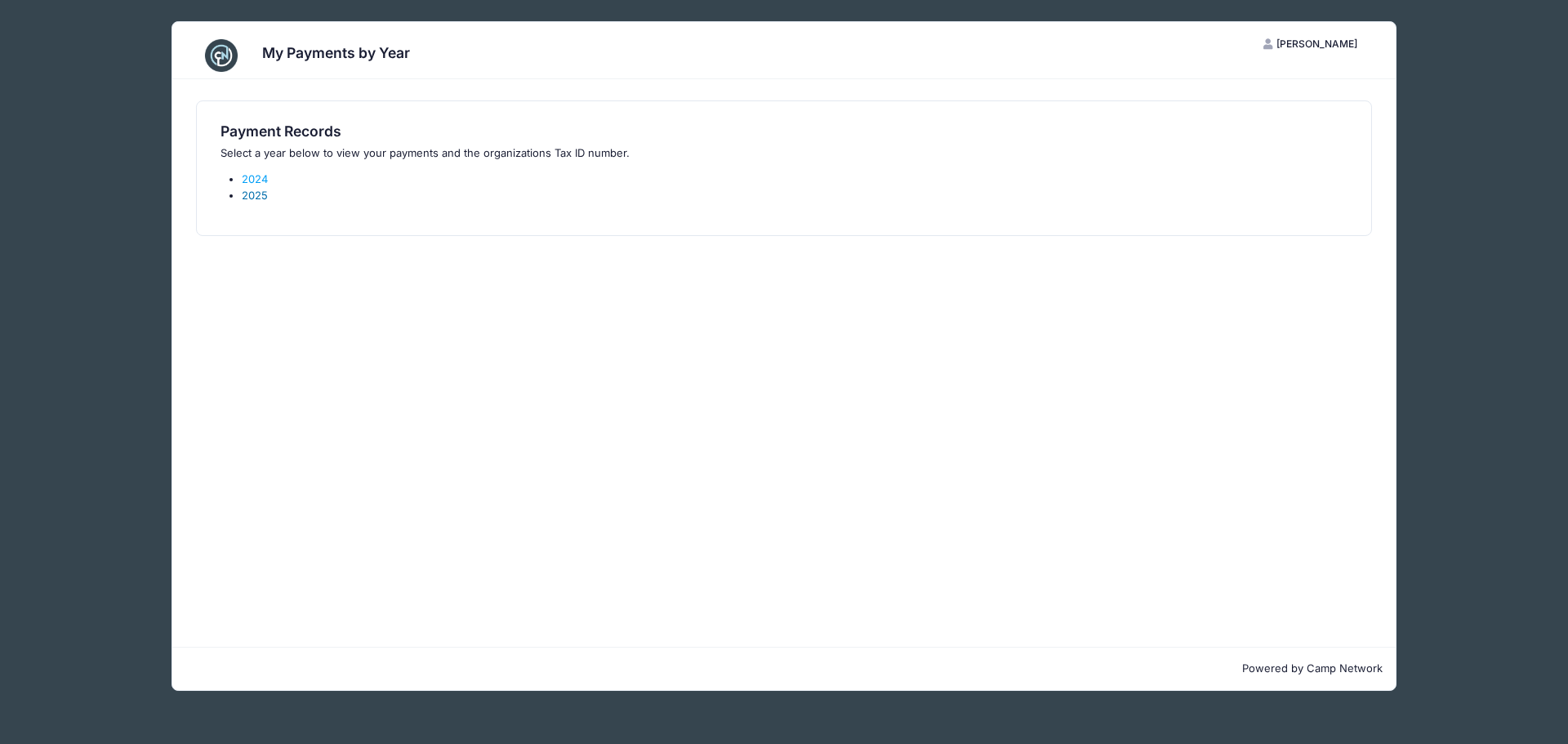
click at [257, 195] on link "2025" at bounding box center [254, 195] width 26 height 13
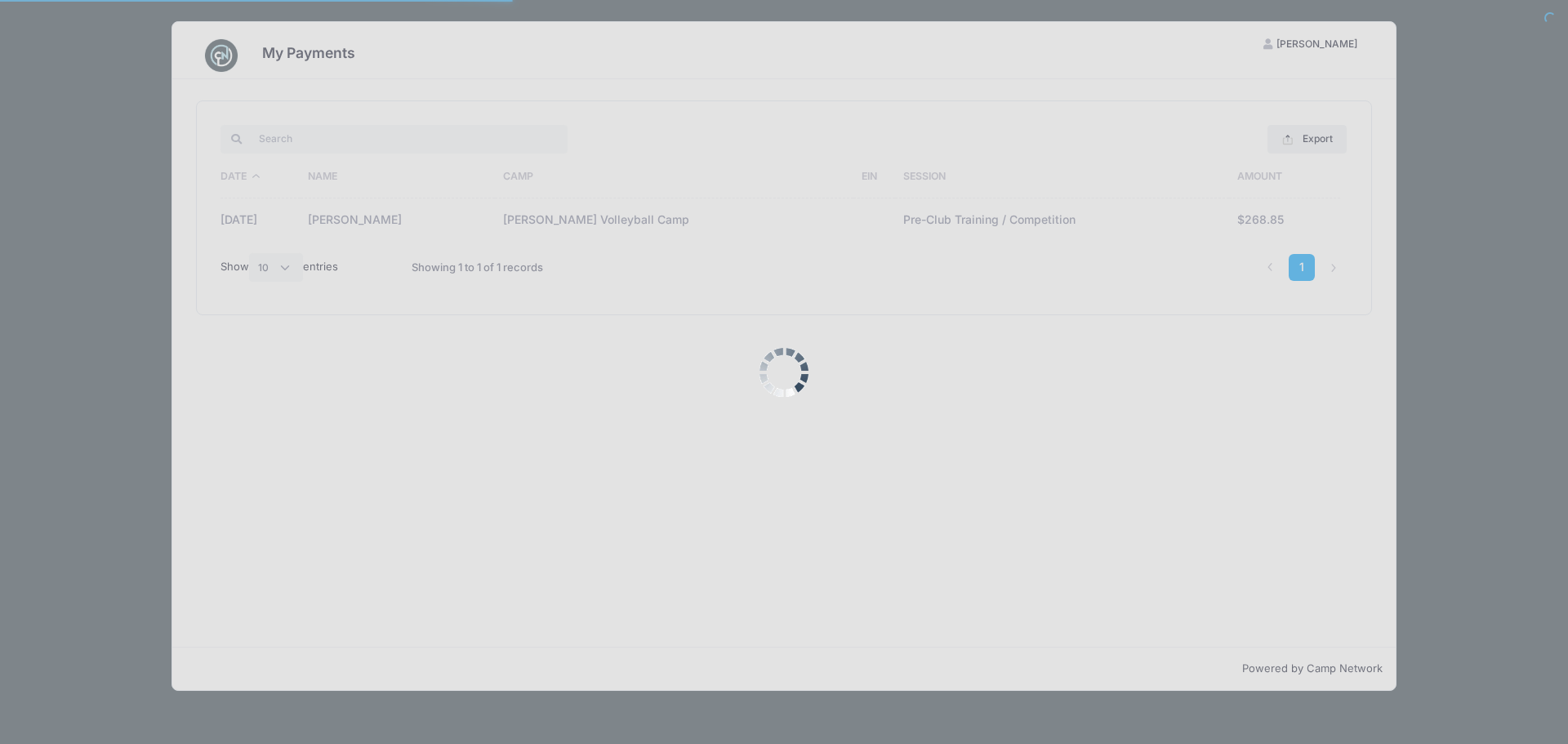
select select "10"
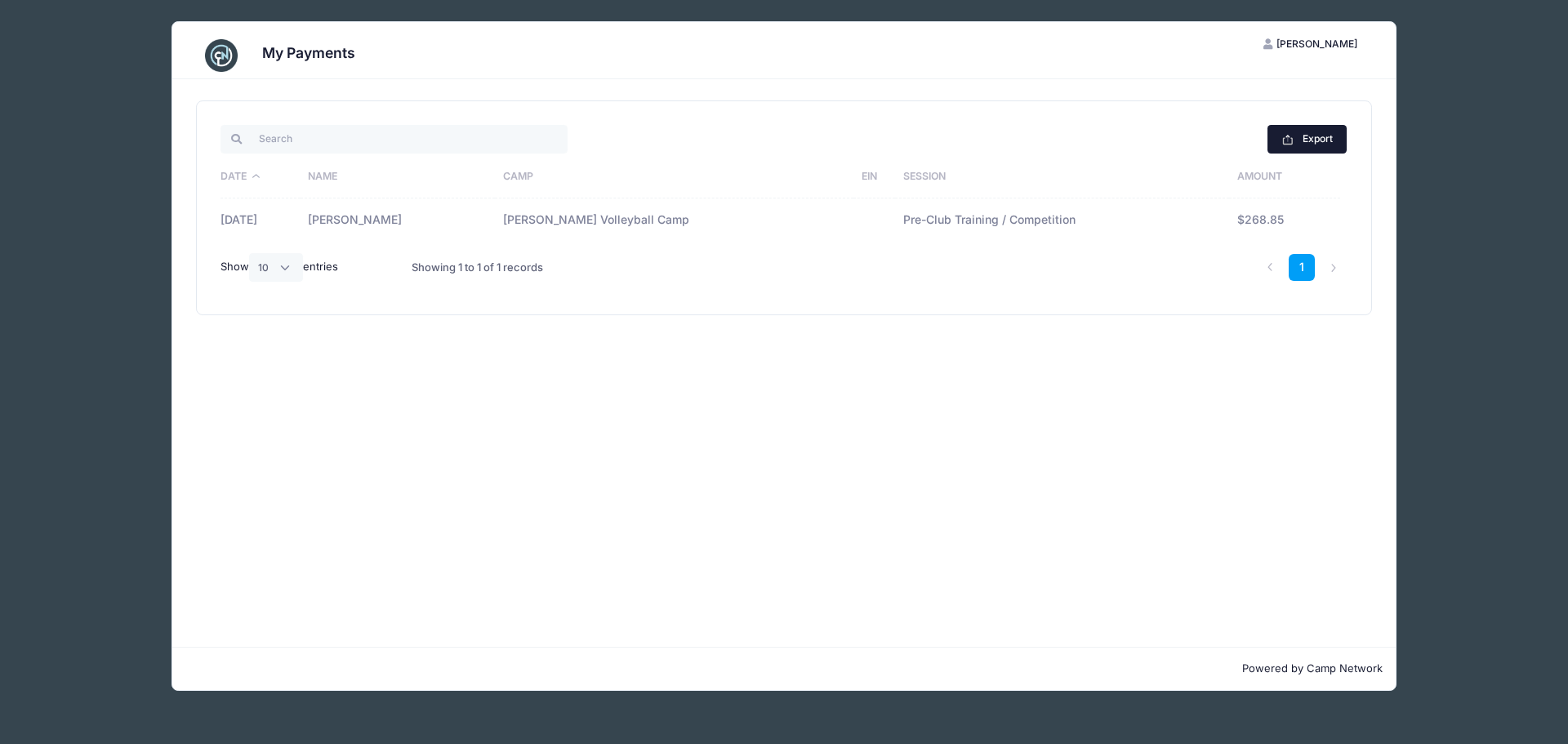
click at [1298, 136] on button "Export" at bounding box center [1307, 138] width 79 height 28
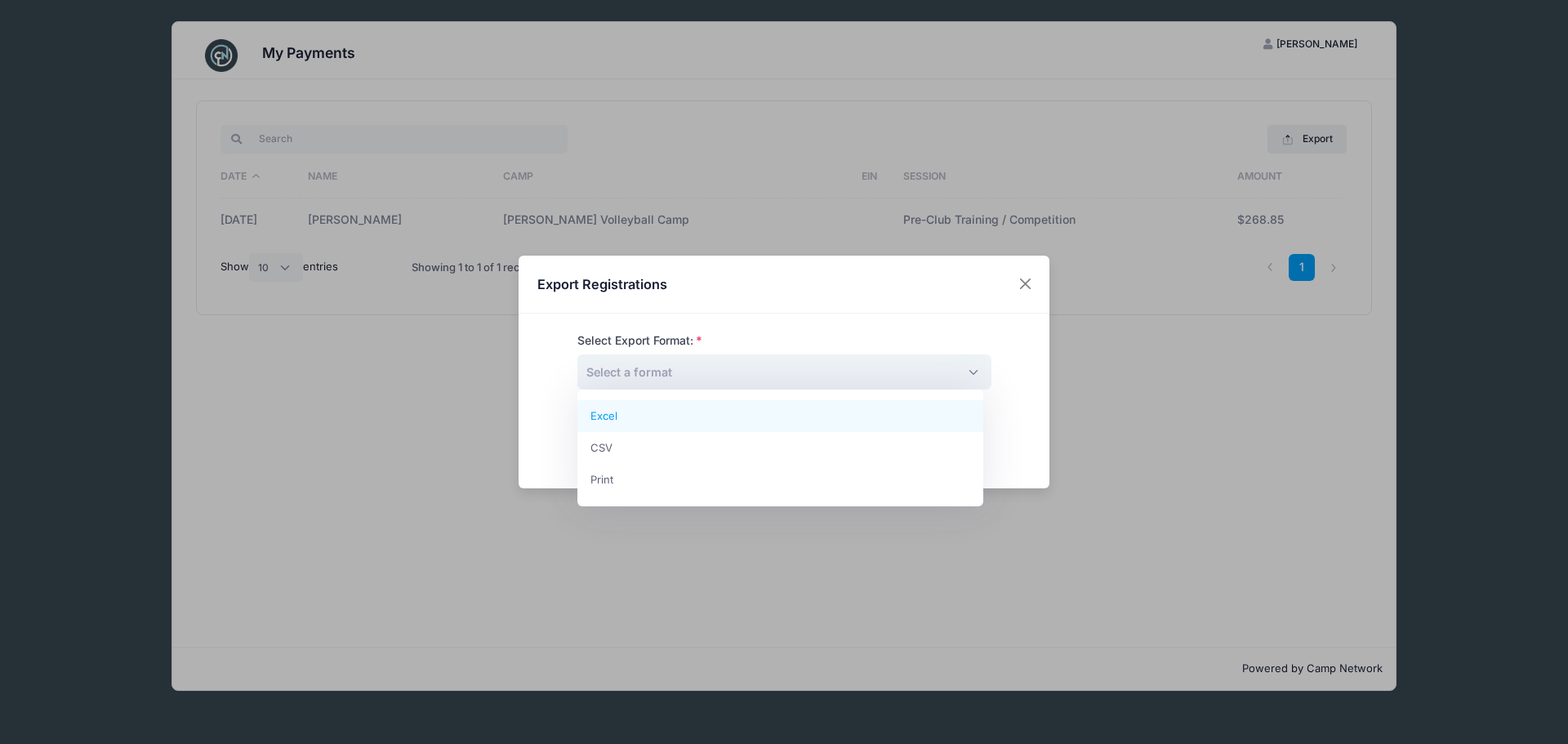
click at [742, 372] on span "Select a format" at bounding box center [784, 372] width 414 height 36
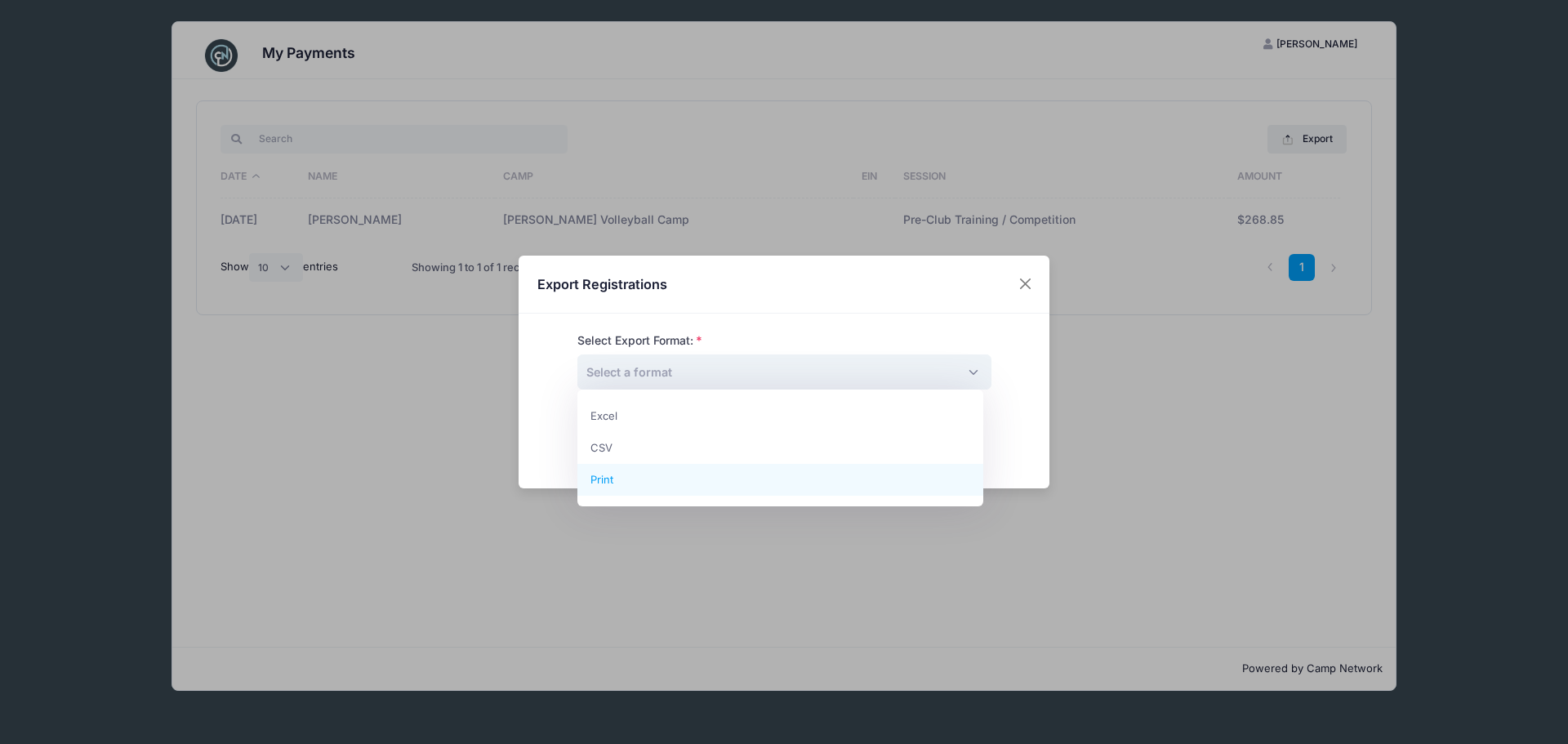
select select "print"
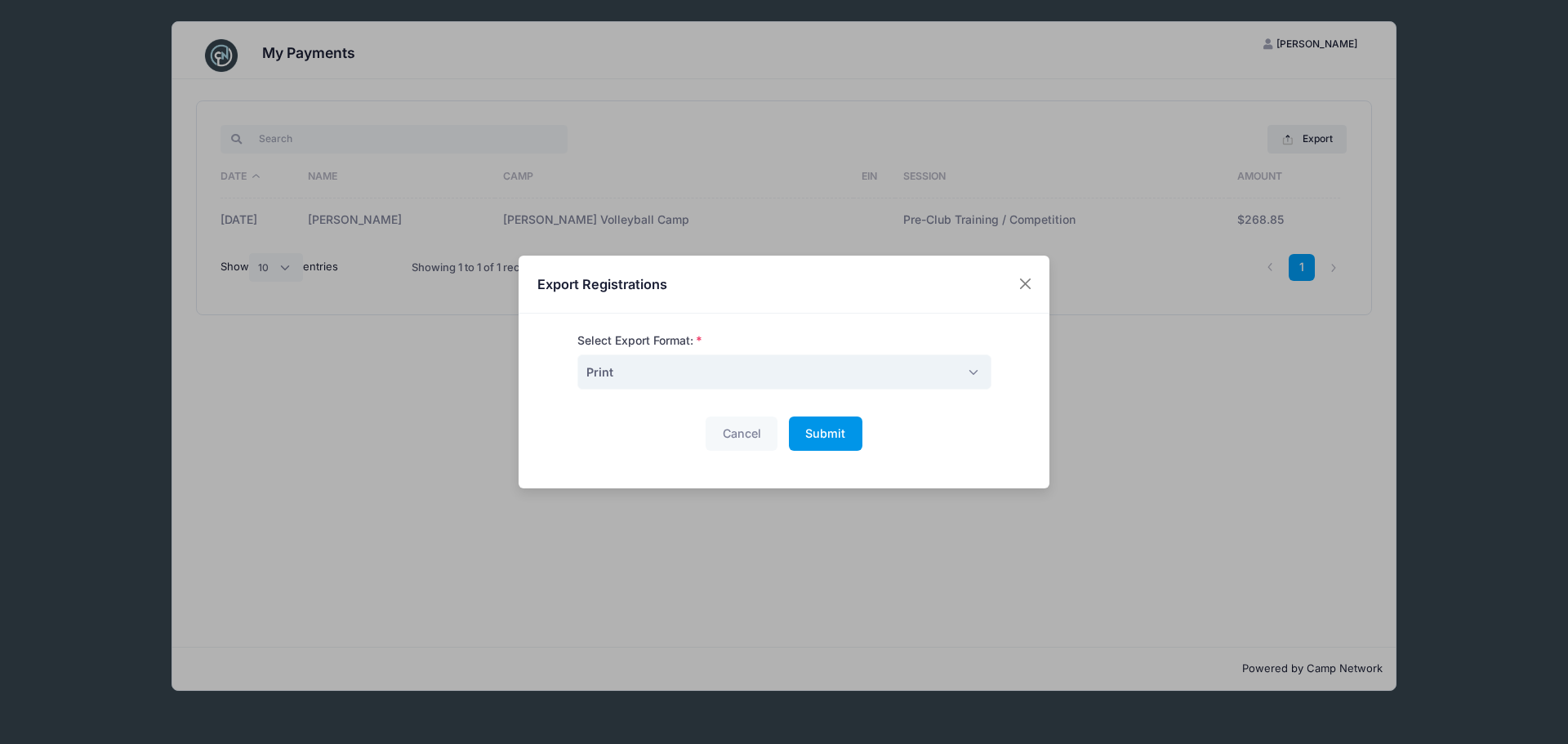
click at [824, 429] on span "Submit" at bounding box center [825, 433] width 40 height 13
